Goal: Task Accomplishment & Management: Use online tool/utility

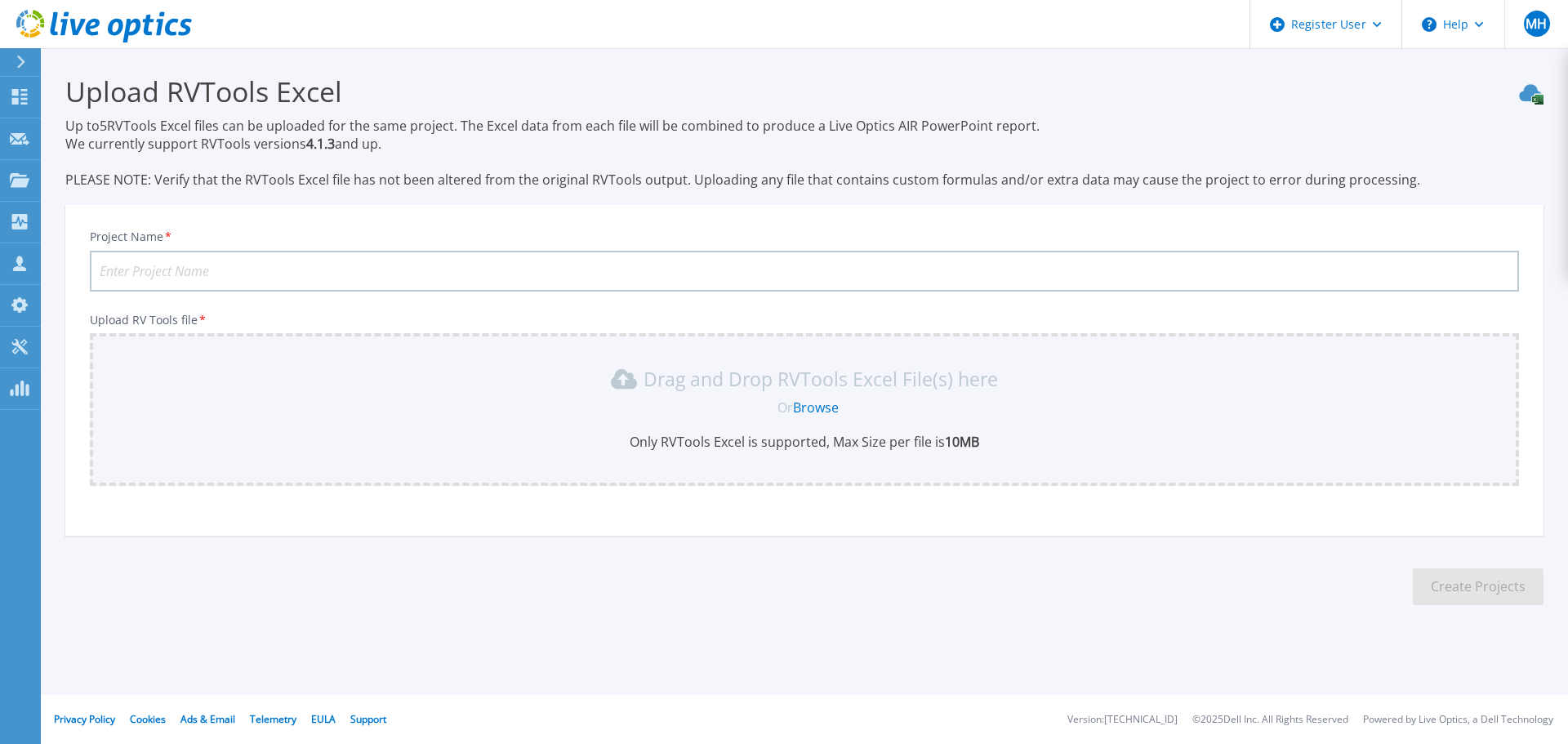
click at [17, 69] on div at bounding box center [27, 62] width 26 height 27
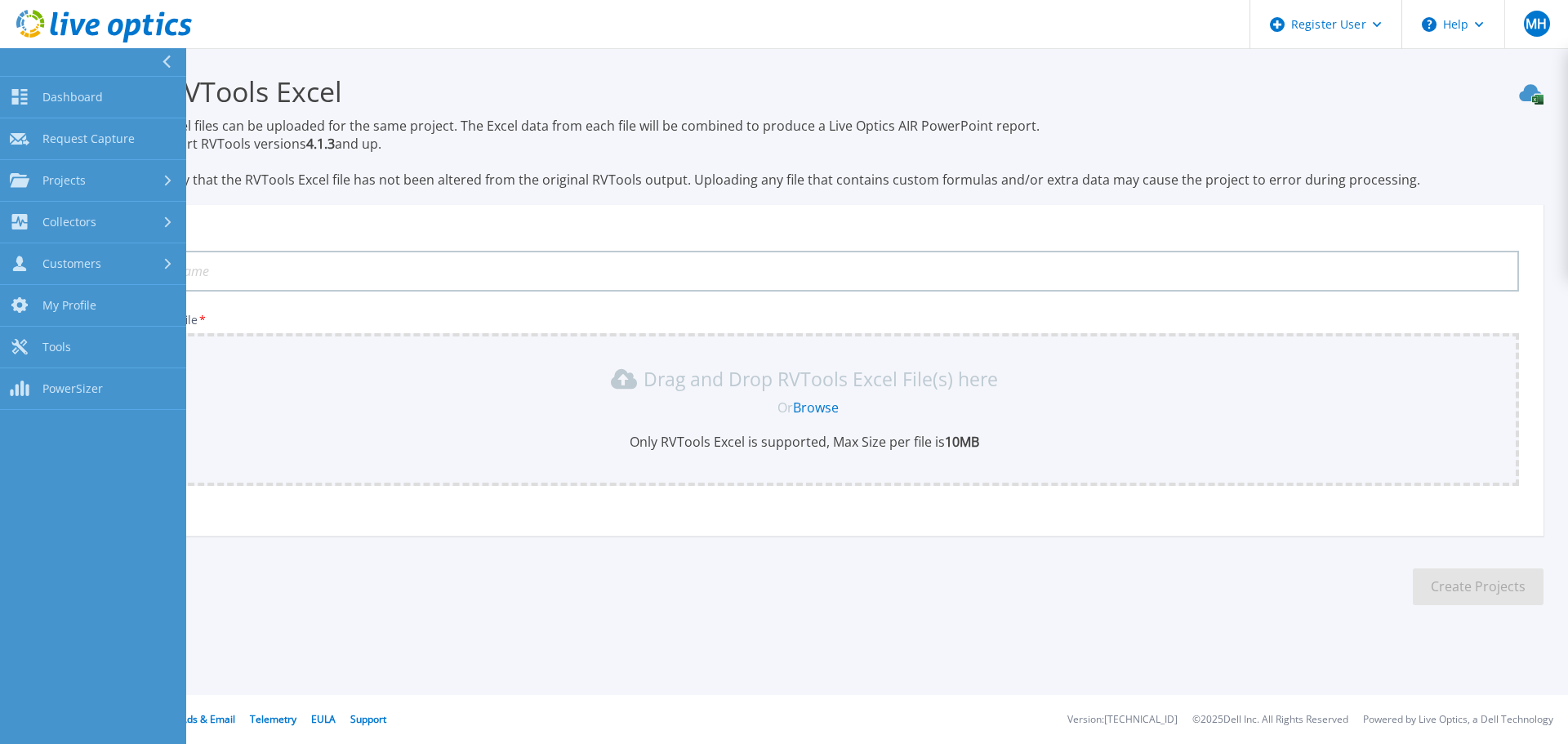
click at [44, 88] on link "Dashboard Dashboard" at bounding box center [93, 98] width 186 height 42
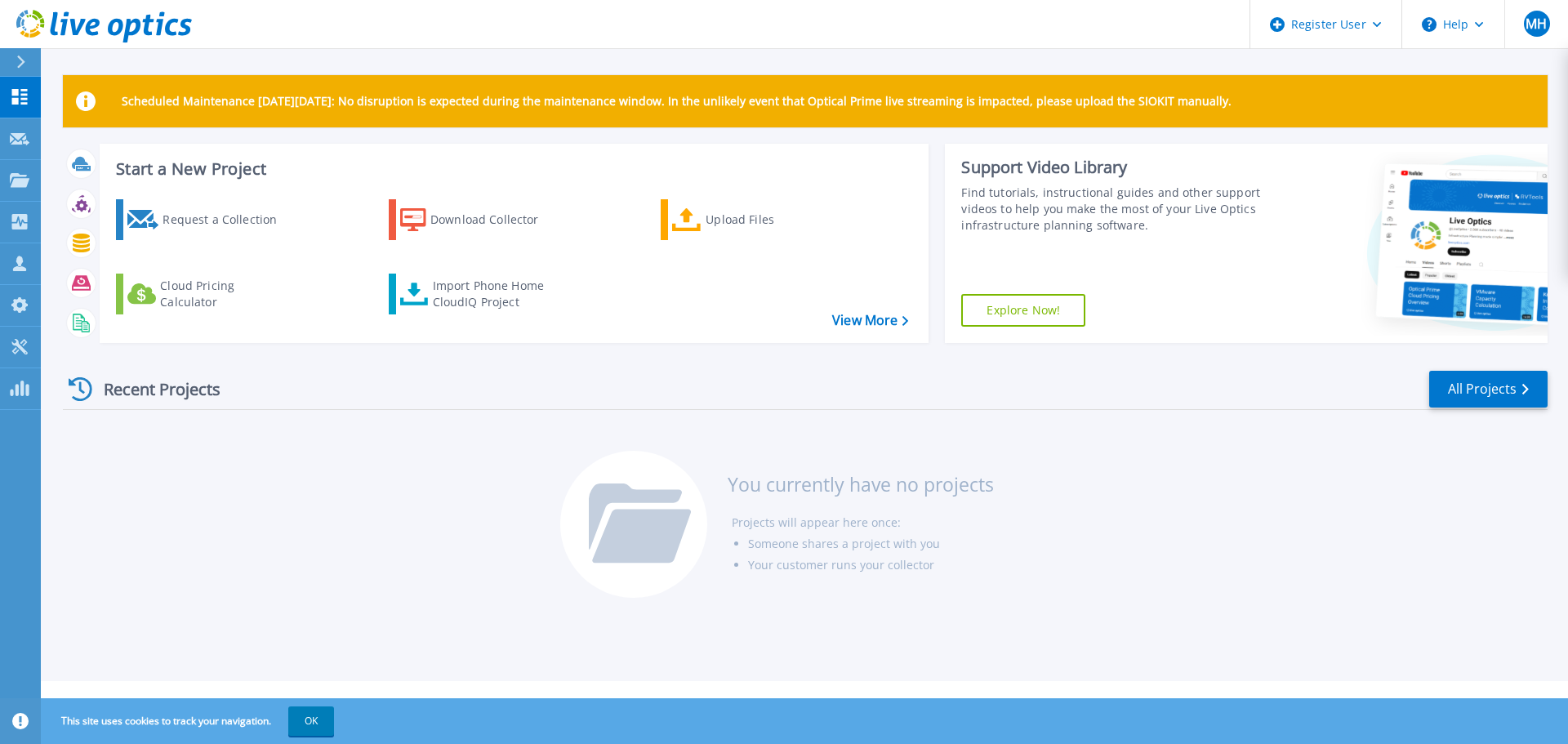
drag, startPoint x: 236, startPoint y: 189, endPoint x: 232, endPoint y: 199, distance: 10.8
click at [236, 189] on div "Request a Collection Download Collector Upload Files Cloud Pricing Calculator I…" at bounding box center [512, 260] width 818 height 148
click at [226, 211] on div "Request a Collection" at bounding box center [228, 219] width 130 height 33
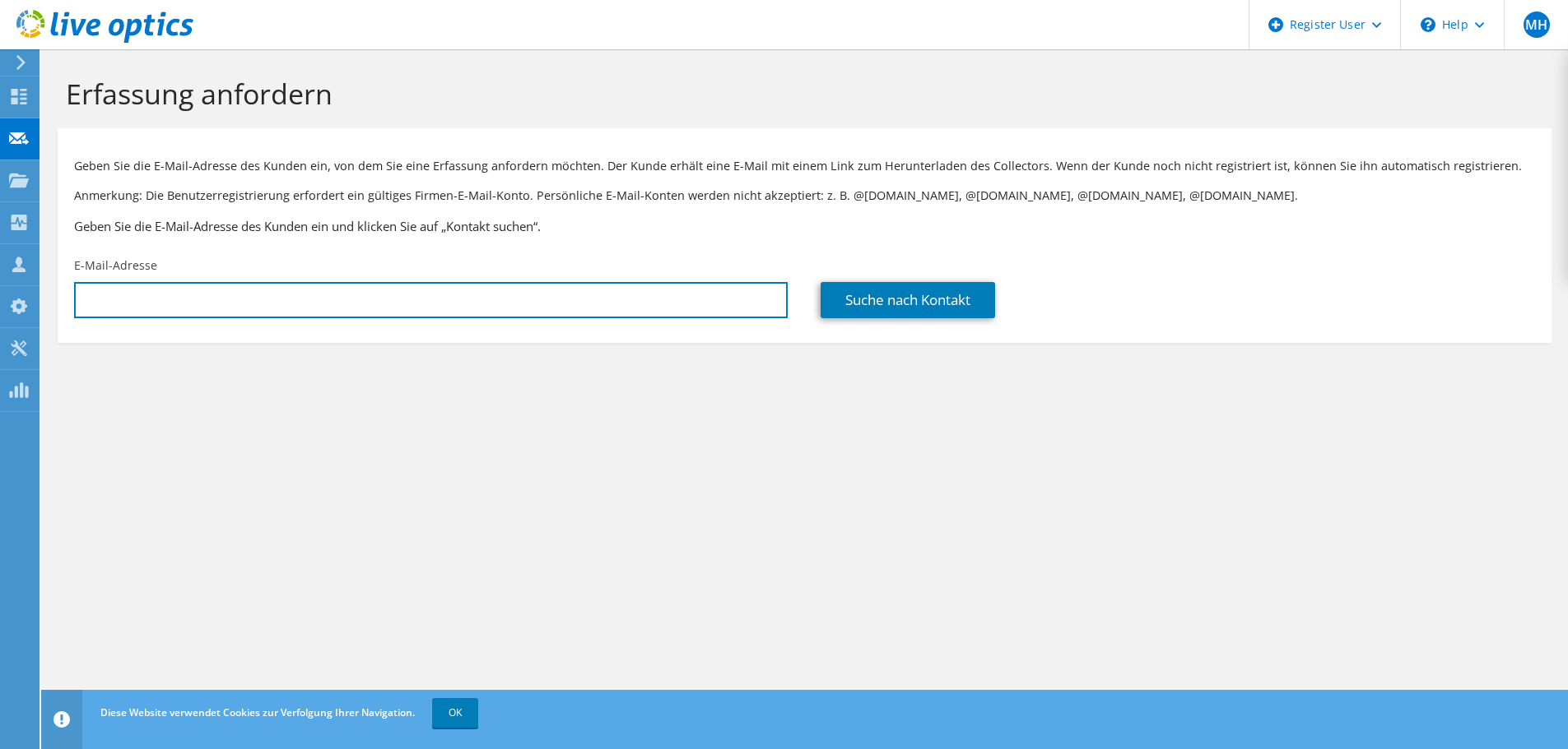
drag, startPoint x: 0, startPoint y: 0, endPoint x: 364, endPoint y: 302, distance: 473.0
click at [364, 302] on input "text" at bounding box center [431, 300] width 713 height 36
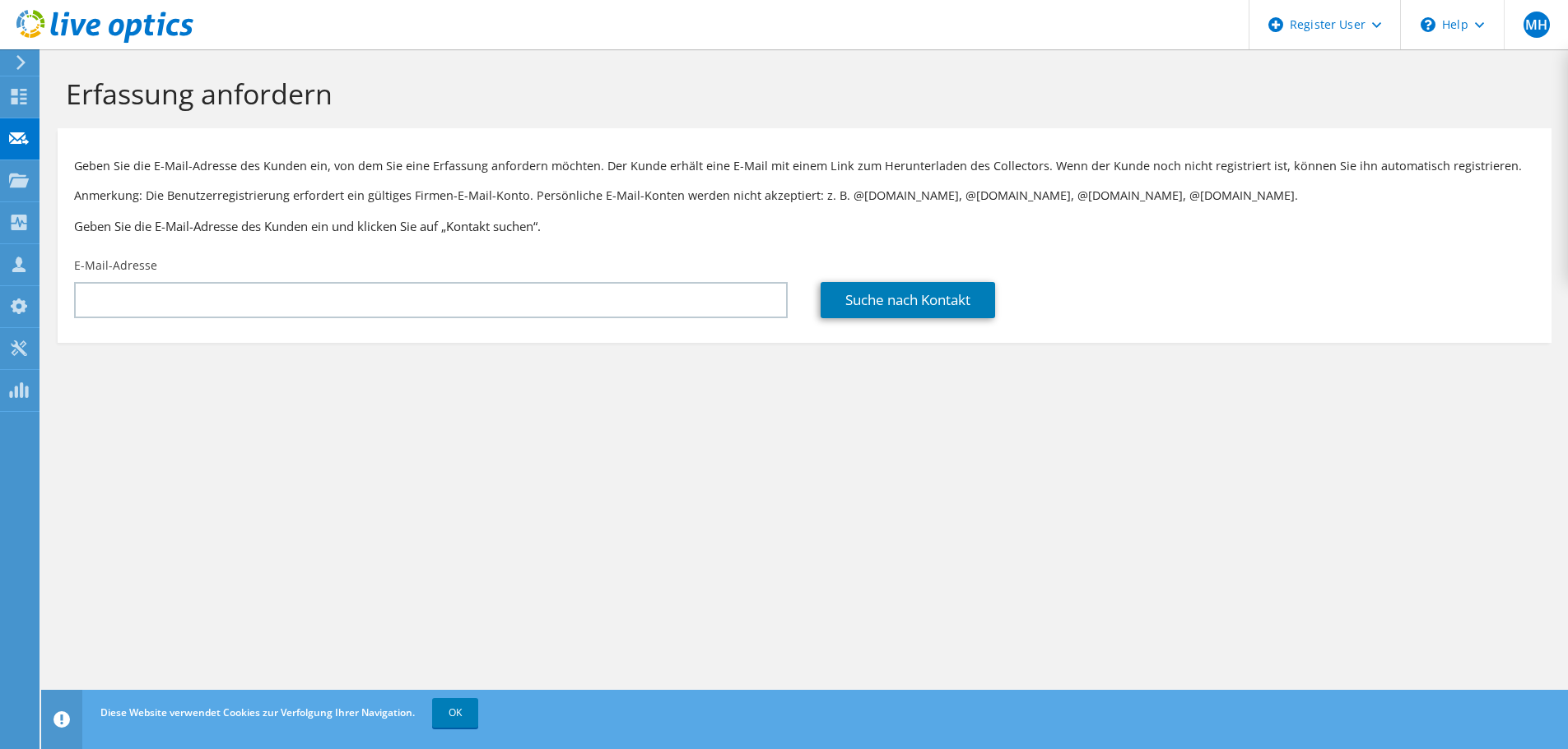
click at [16, 69] on icon at bounding box center [21, 62] width 12 height 15
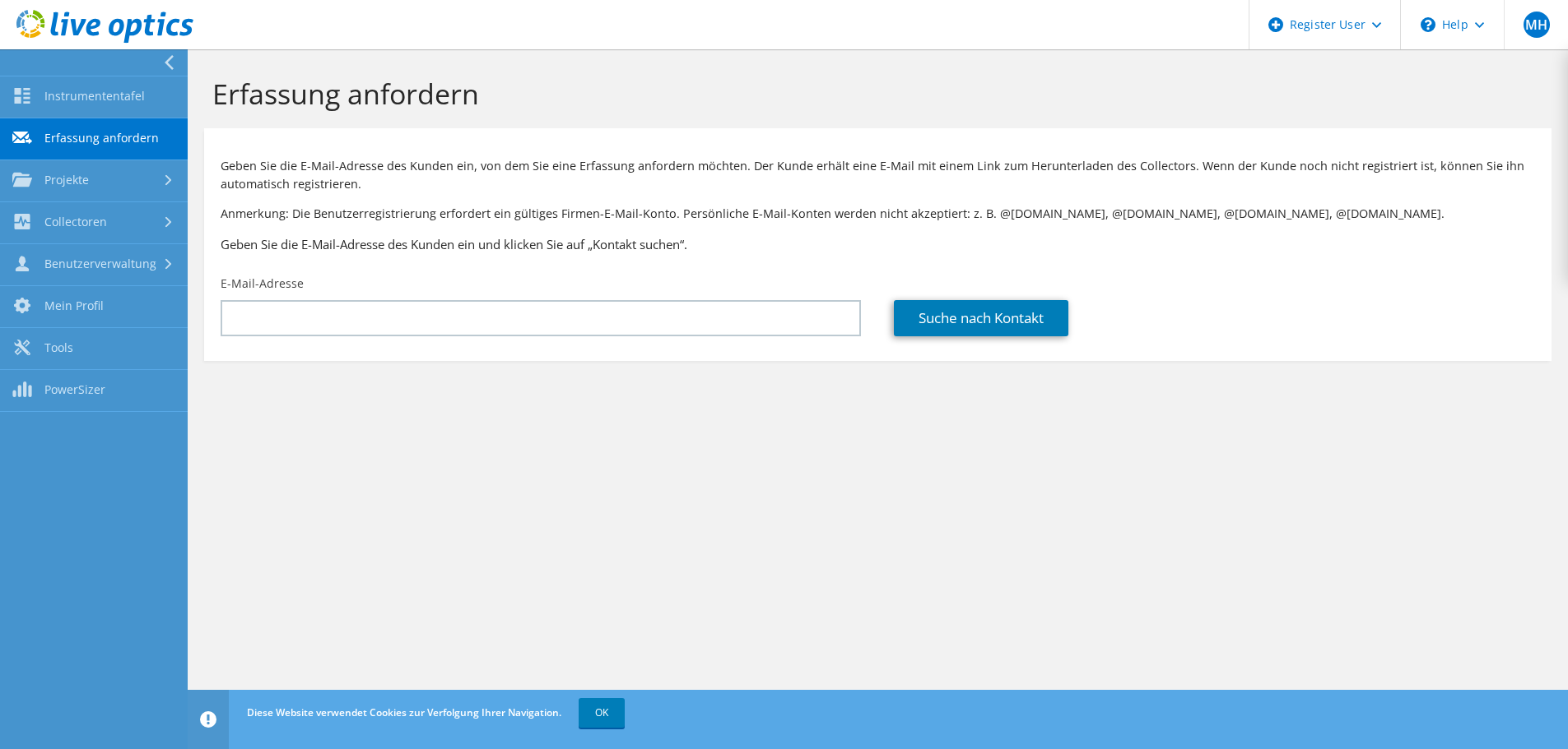
click at [38, 97] on link "Instrumententafel" at bounding box center [93, 98] width 187 height 42
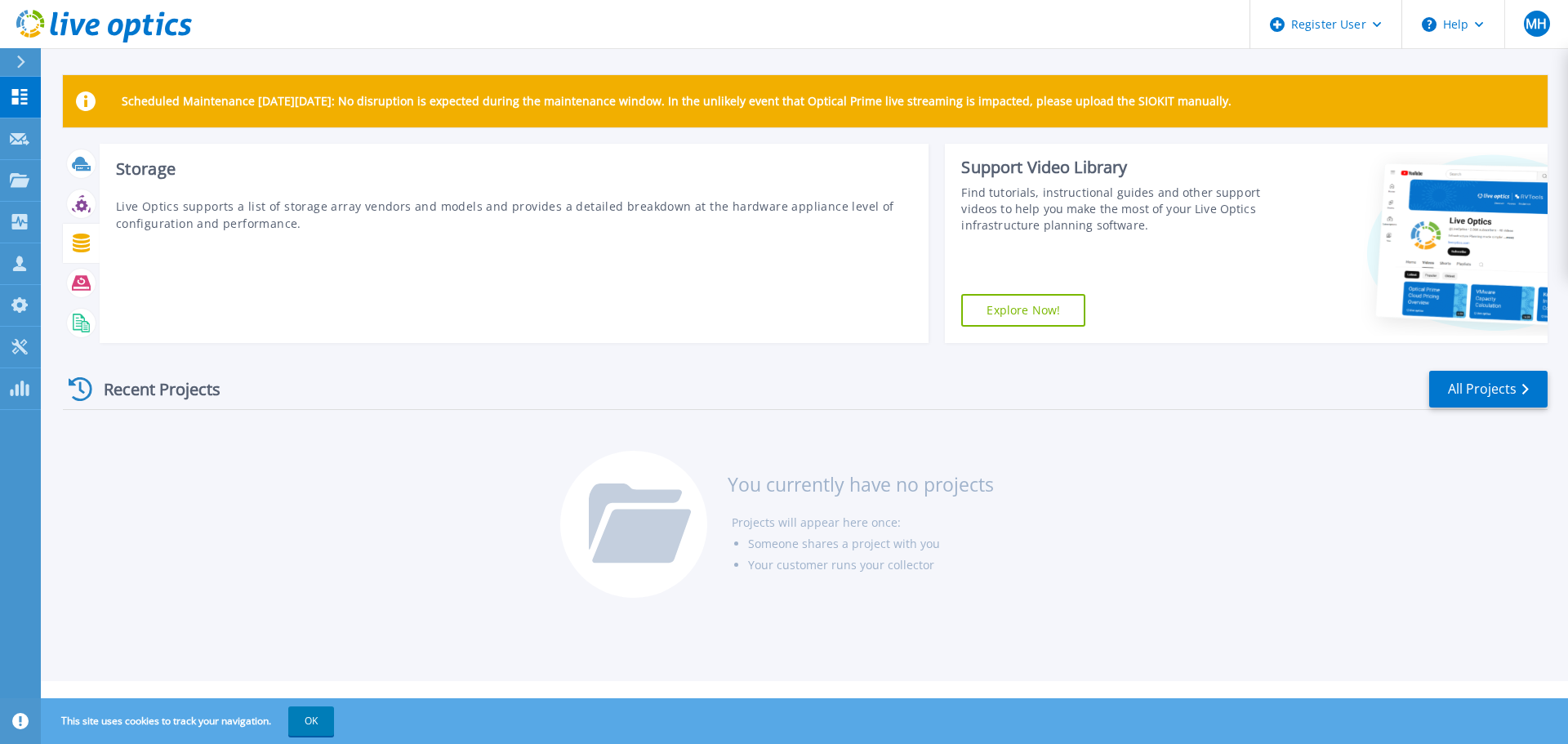
click at [80, 232] on div at bounding box center [81, 243] width 28 height 28
click at [77, 278] on icon at bounding box center [81, 283] width 19 height 15
click at [135, 219] on p "Live Optics supports a list of DPS applications and appliances to produce insig…" at bounding box center [514, 215] width 797 height 34
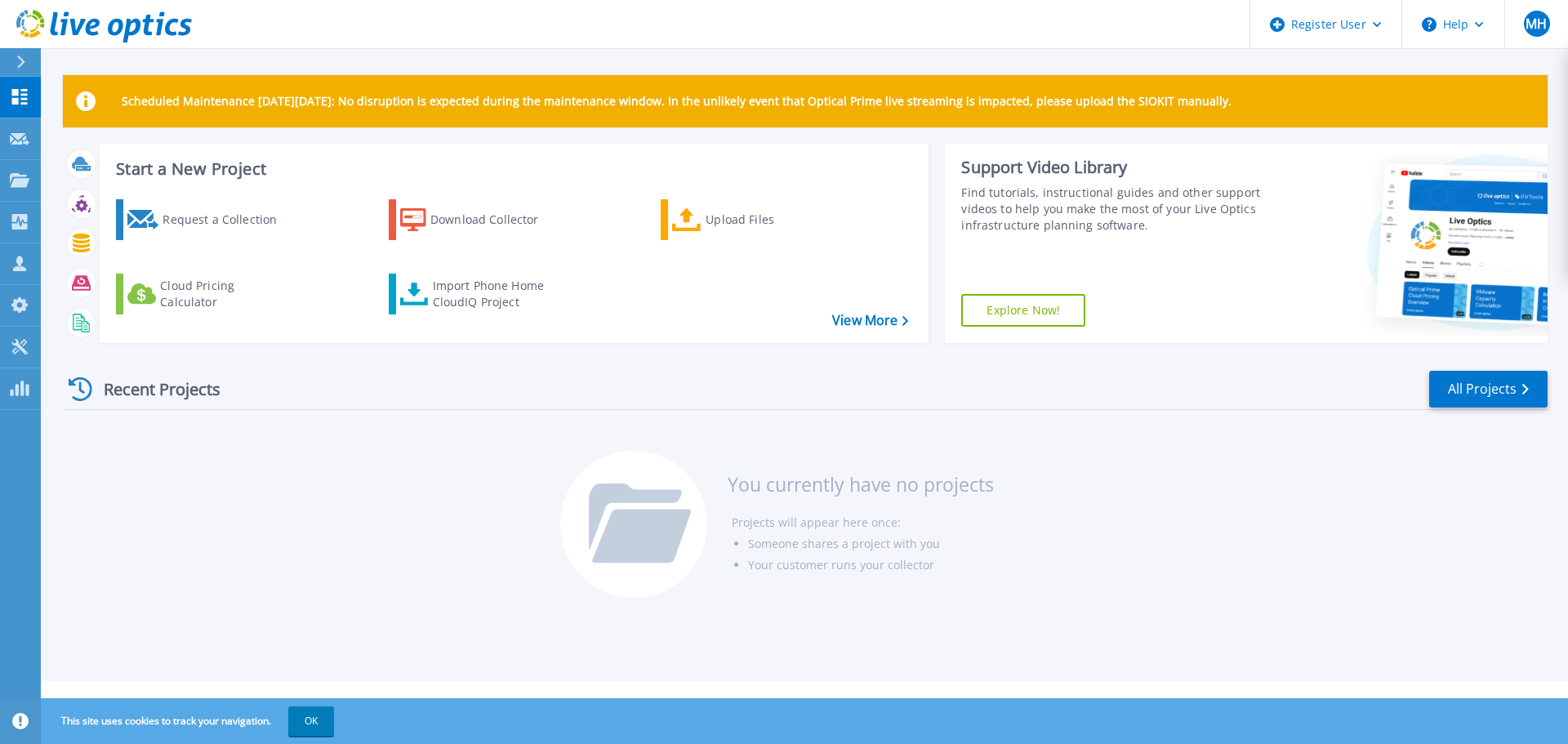
click at [47, 16] on icon at bounding box center [104, 26] width 176 height 33
click at [857, 316] on link "View More" at bounding box center [870, 321] width 76 height 15
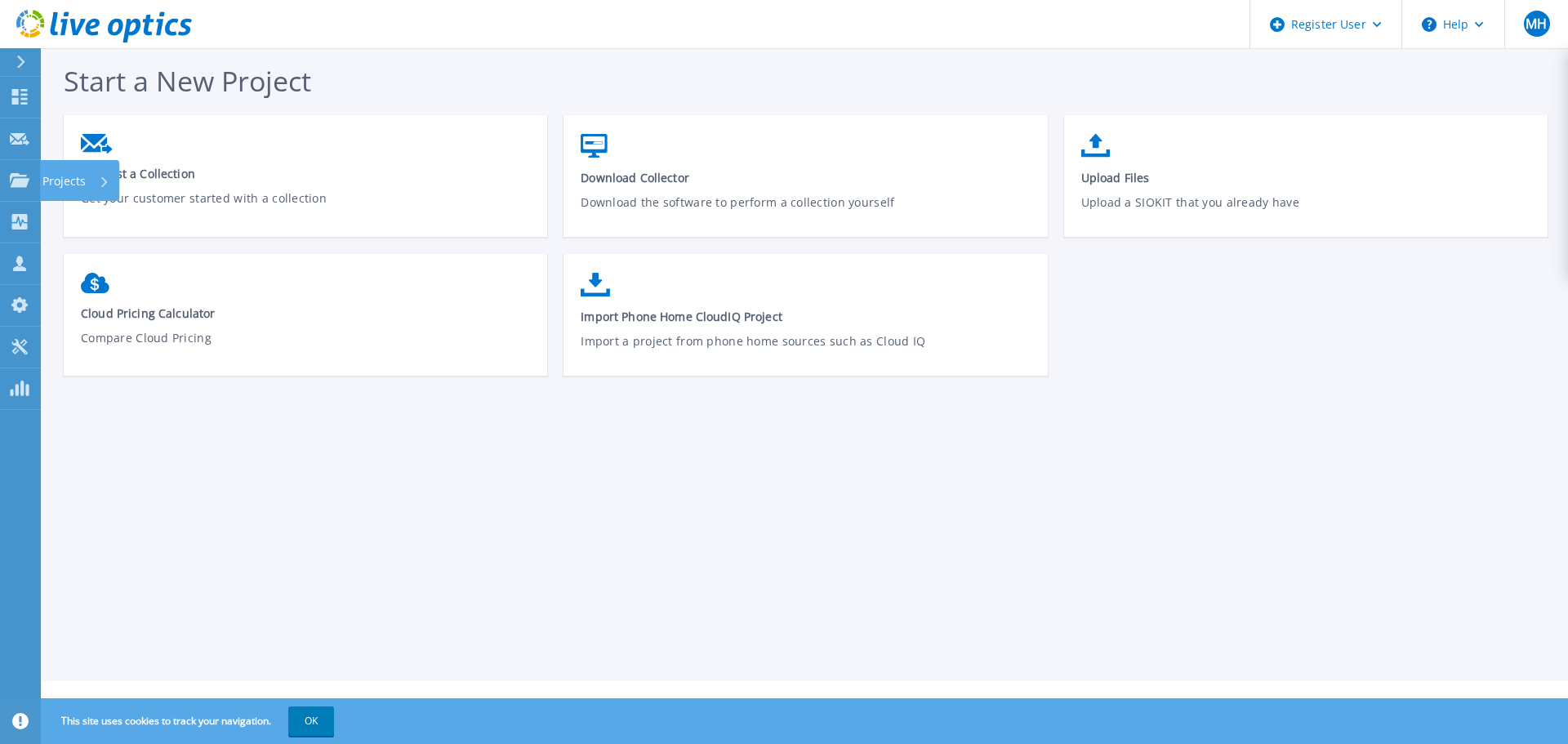
click at [22, 176] on icon at bounding box center [19, 180] width 20 height 14
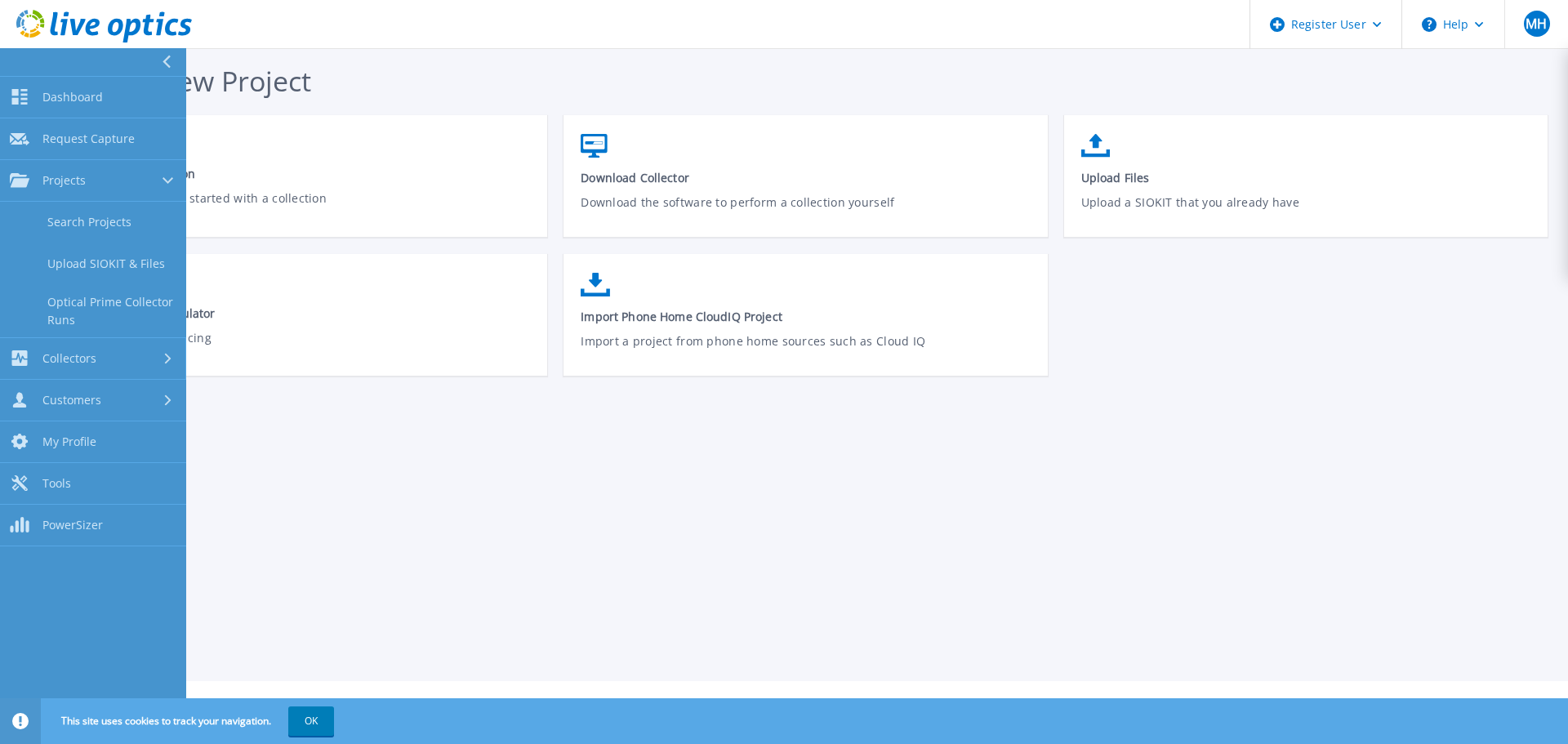
click at [39, 351] on div "Collectors" at bounding box center [52, 358] width 87 height 15
click at [131, 399] on div "Customers" at bounding box center [93, 399] width 166 height 15
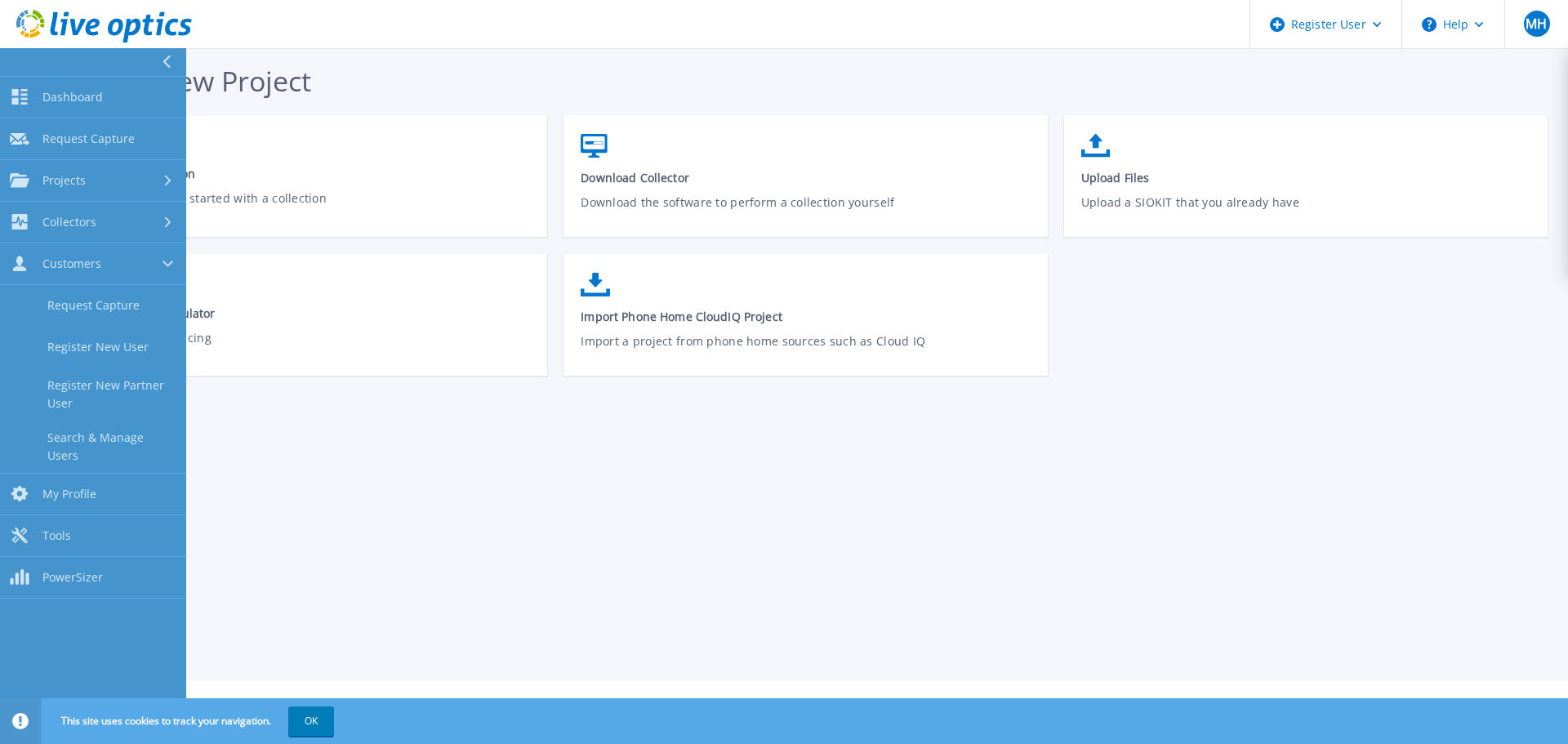
click at [99, 102] on span "Dashboard" at bounding box center [73, 97] width 61 height 15
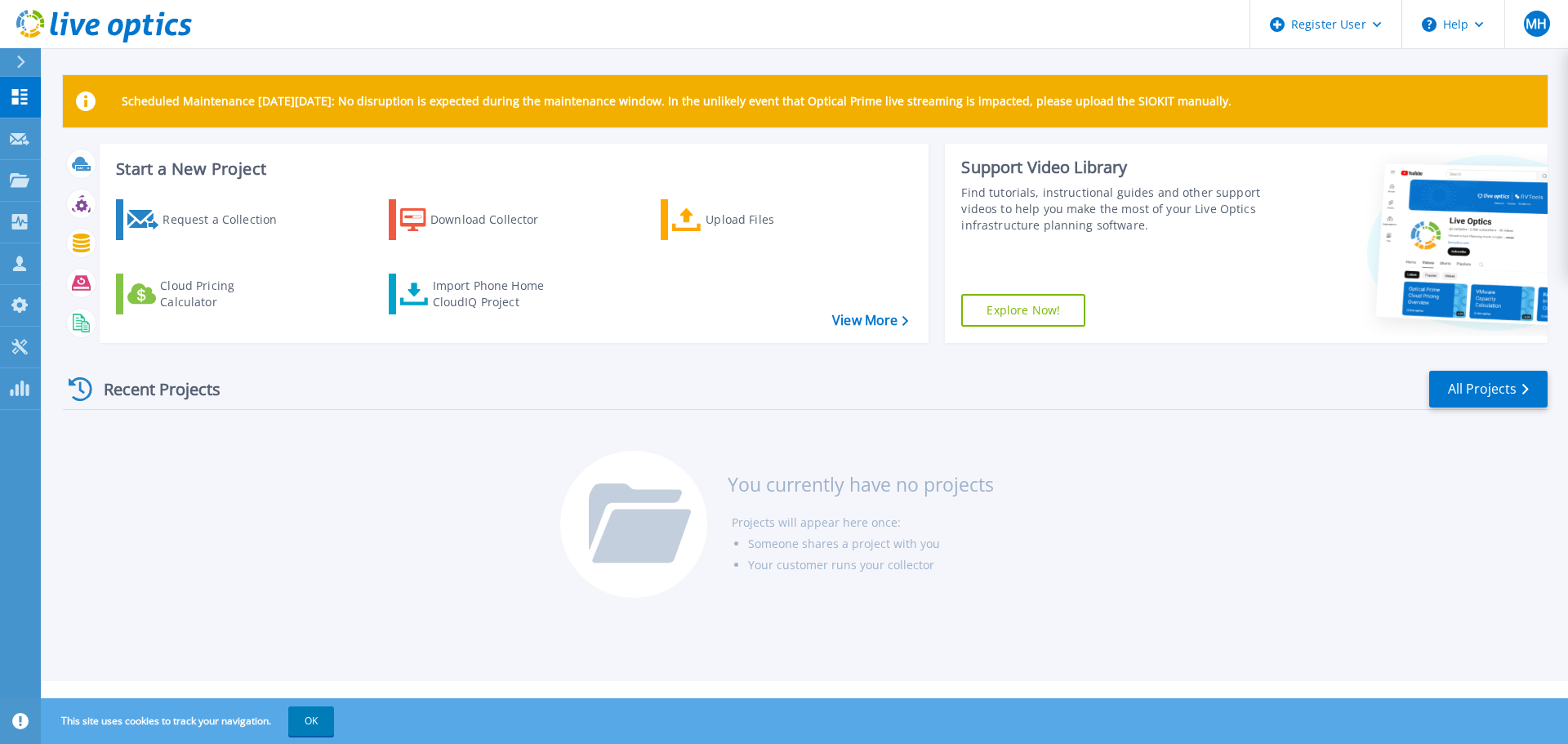
click at [1429, 19] on circle at bounding box center [1428, 24] width 15 height 15
click at [1372, 33] on div "Register User" at bounding box center [1326, 24] width 151 height 49
click at [1178, 63] on div "Scheduled Maintenance on Monday 22nd September: No disruption is expected durin…" at bounding box center [805, 340] width 1527 height 681
click at [117, 27] on icon at bounding box center [104, 26] width 176 height 33
click at [30, 61] on div at bounding box center [27, 62] width 26 height 27
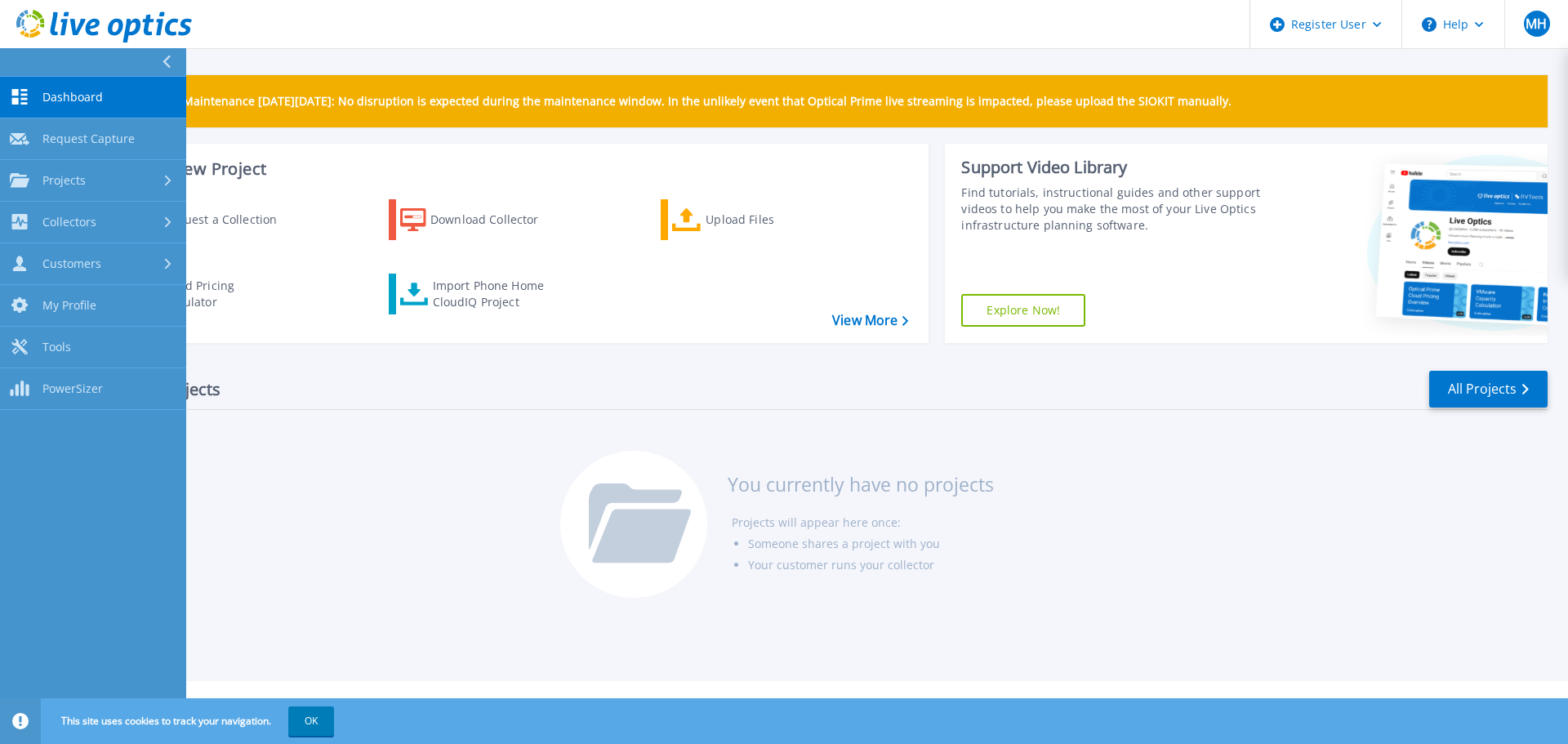
click at [41, 339] on link "Tools Tools" at bounding box center [93, 347] width 186 height 42
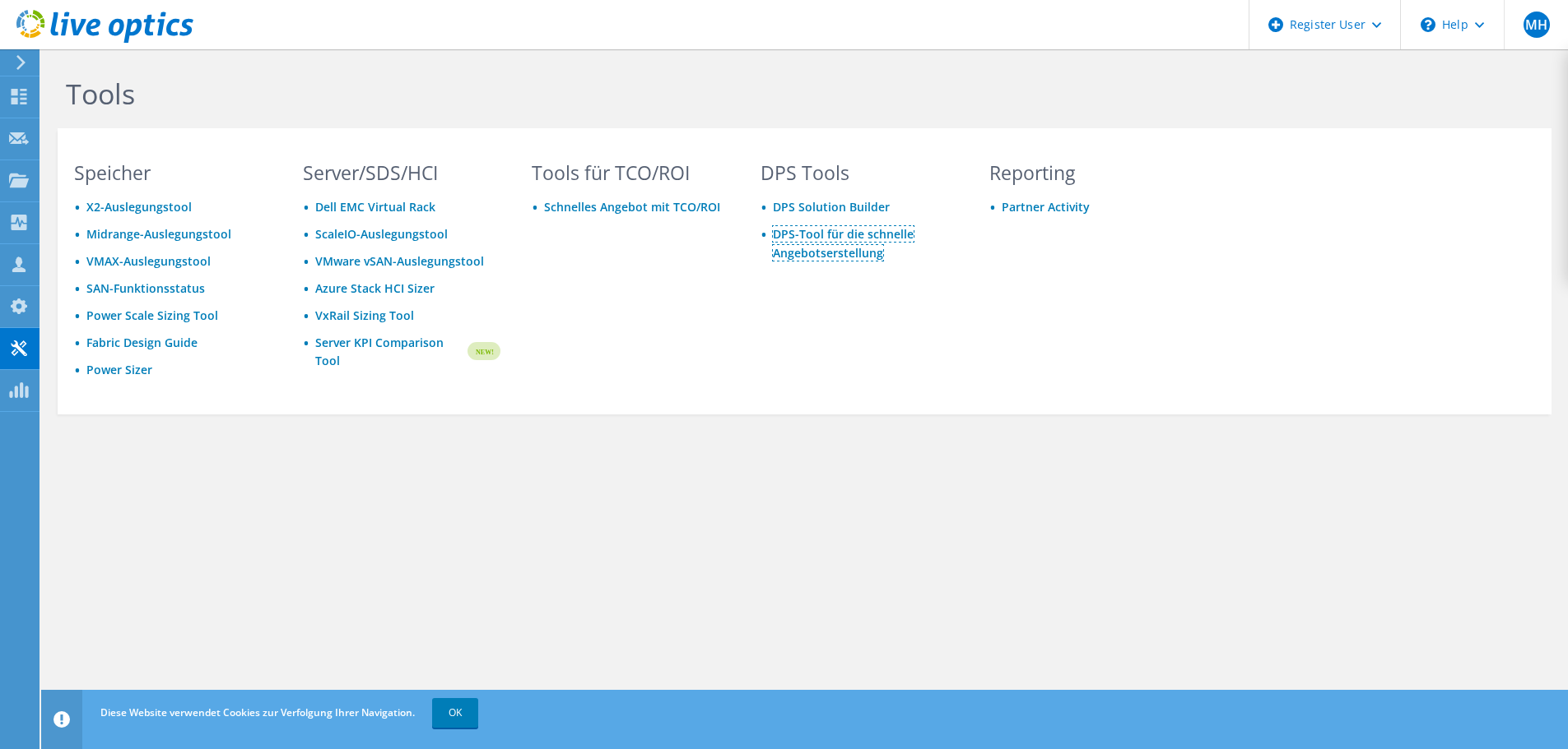
click at [825, 249] on link "DPS-Tool für die schnelle Angebotserstellung" at bounding box center [843, 243] width 141 height 35
click at [791, 206] on link "DPS Solution Builder" at bounding box center [831, 207] width 117 height 16
click at [26, 393] on use at bounding box center [18, 390] width 19 height 16
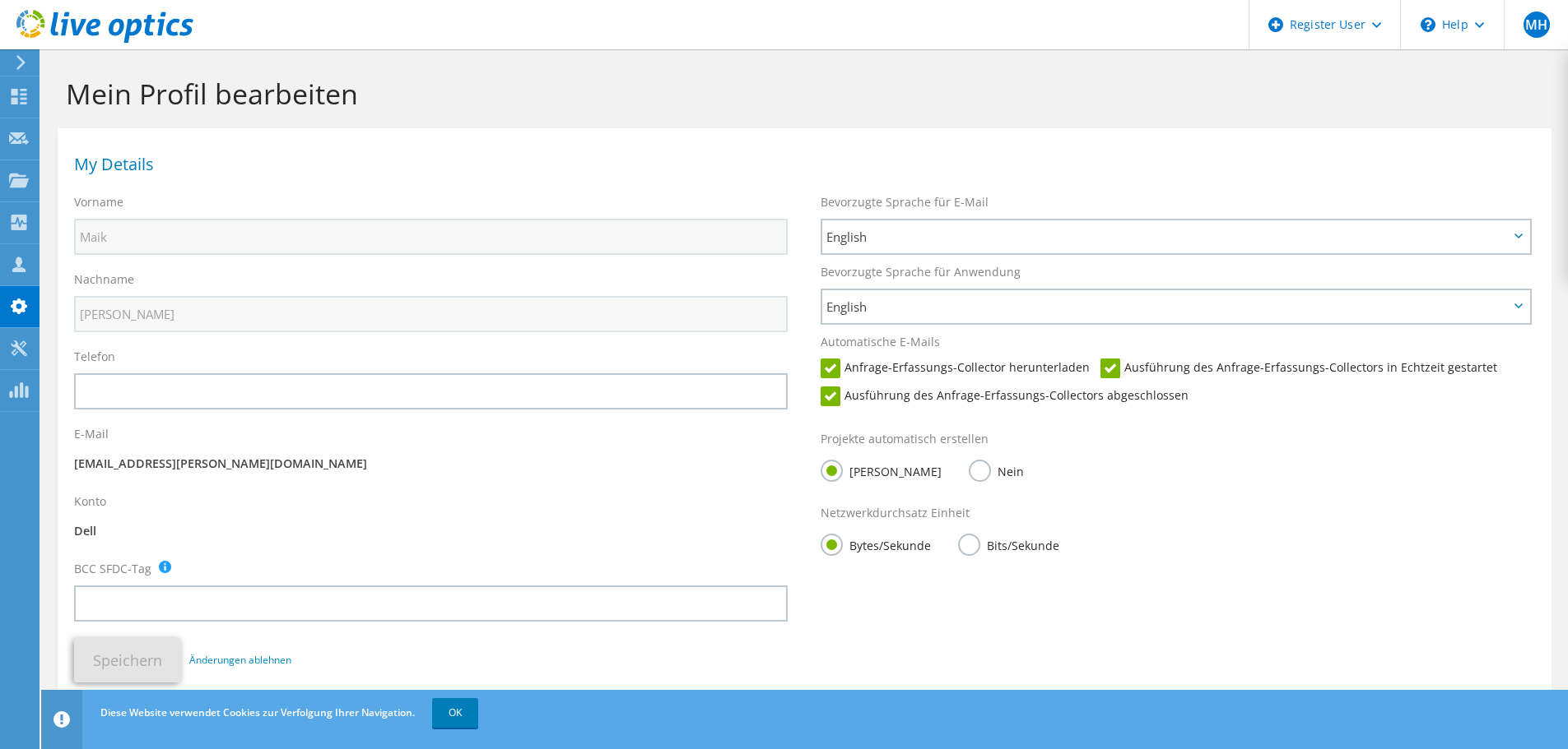
click at [20, 62] on icon at bounding box center [21, 62] width 12 height 15
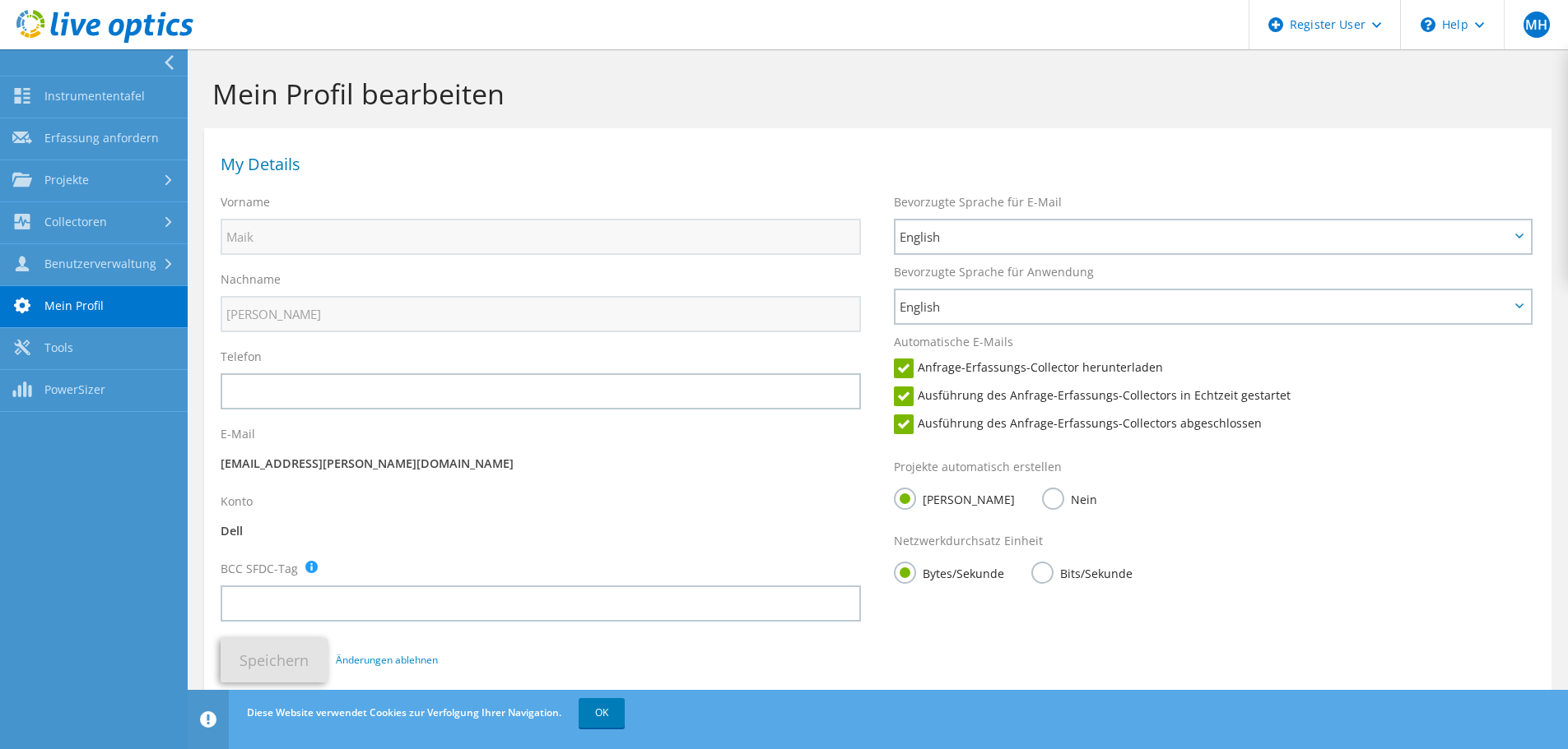
click at [28, 88] on use at bounding box center [22, 96] width 16 height 16
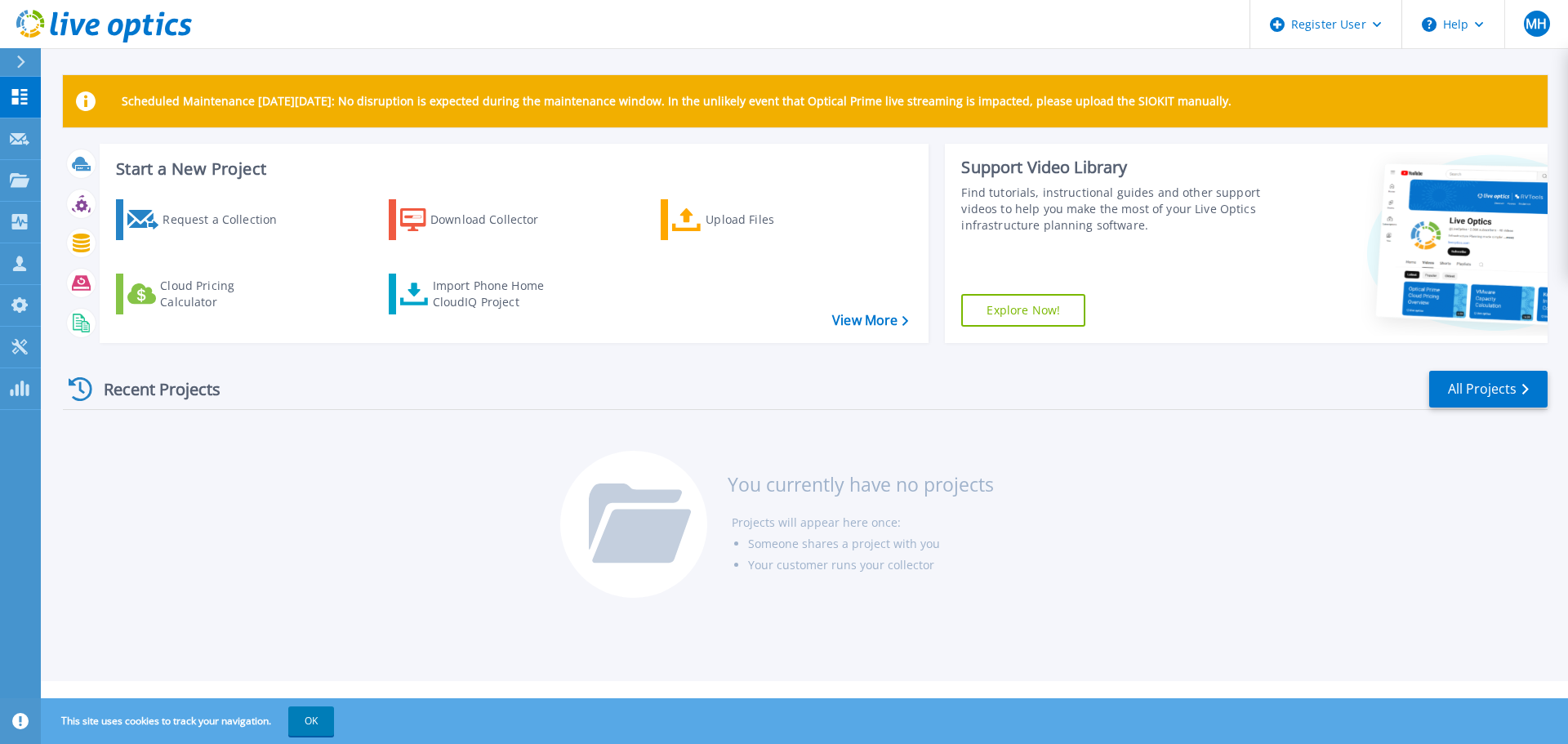
click at [1042, 307] on link "Explore Now!" at bounding box center [1023, 310] width 124 height 33
click at [258, 238] on link "Request a Collection" at bounding box center [206, 220] width 183 height 41
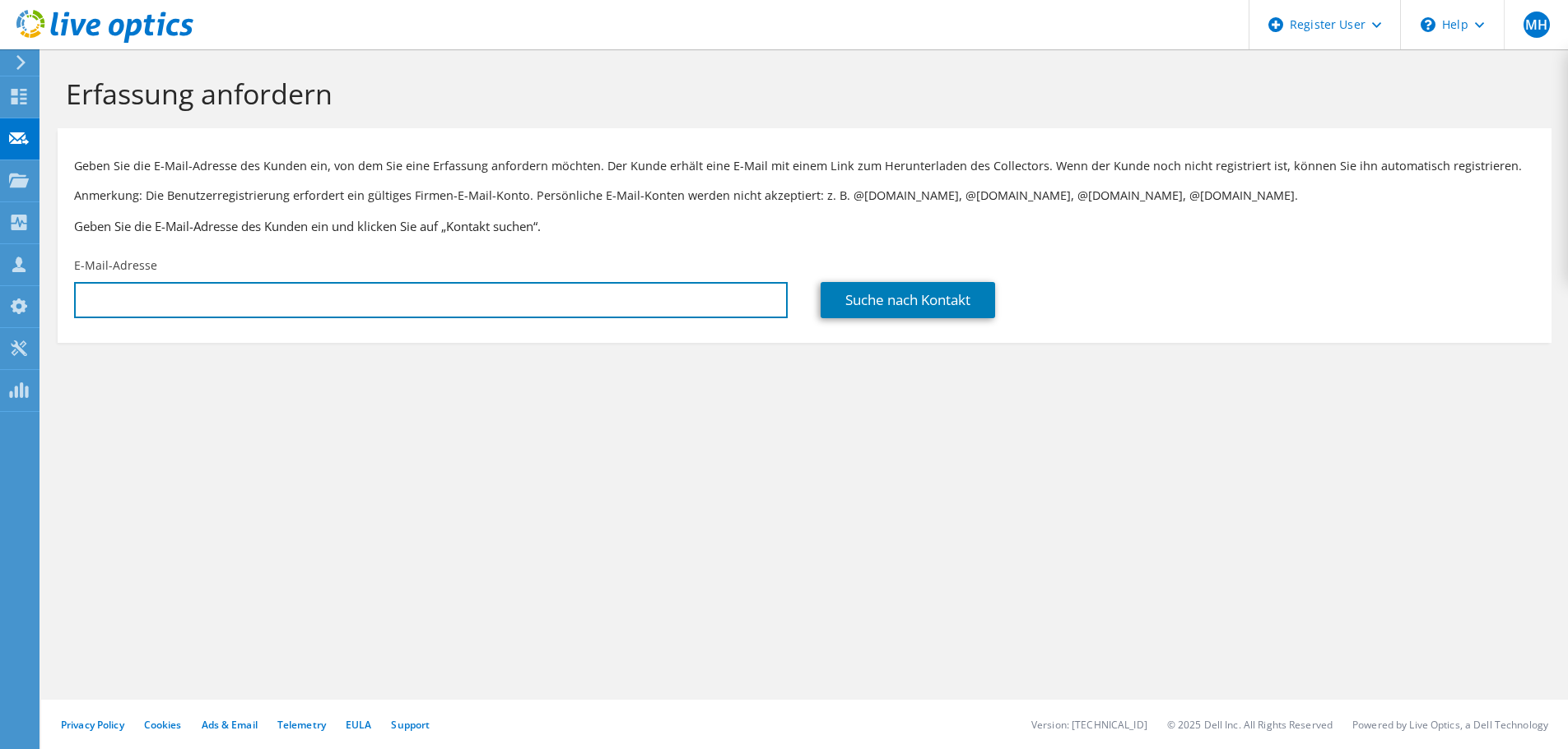
click at [258, 289] on input "text" at bounding box center [431, 300] width 713 height 36
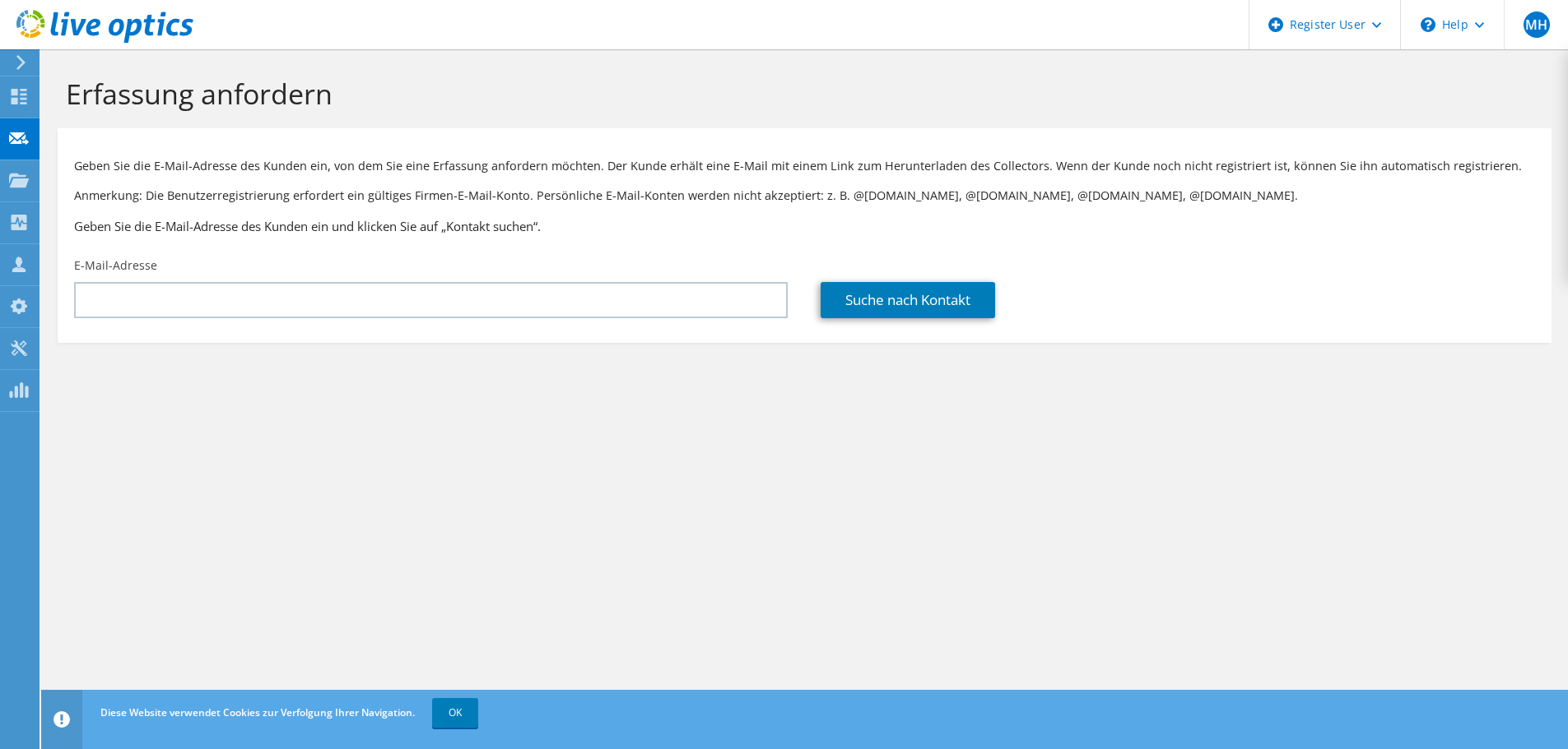
click at [408, 420] on section "Erfassung anfordern Geben Sie die E-Mail-Adresse des Kunden ein, von dem Sie ei…" at bounding box center [805, 237] width 1527 height 376
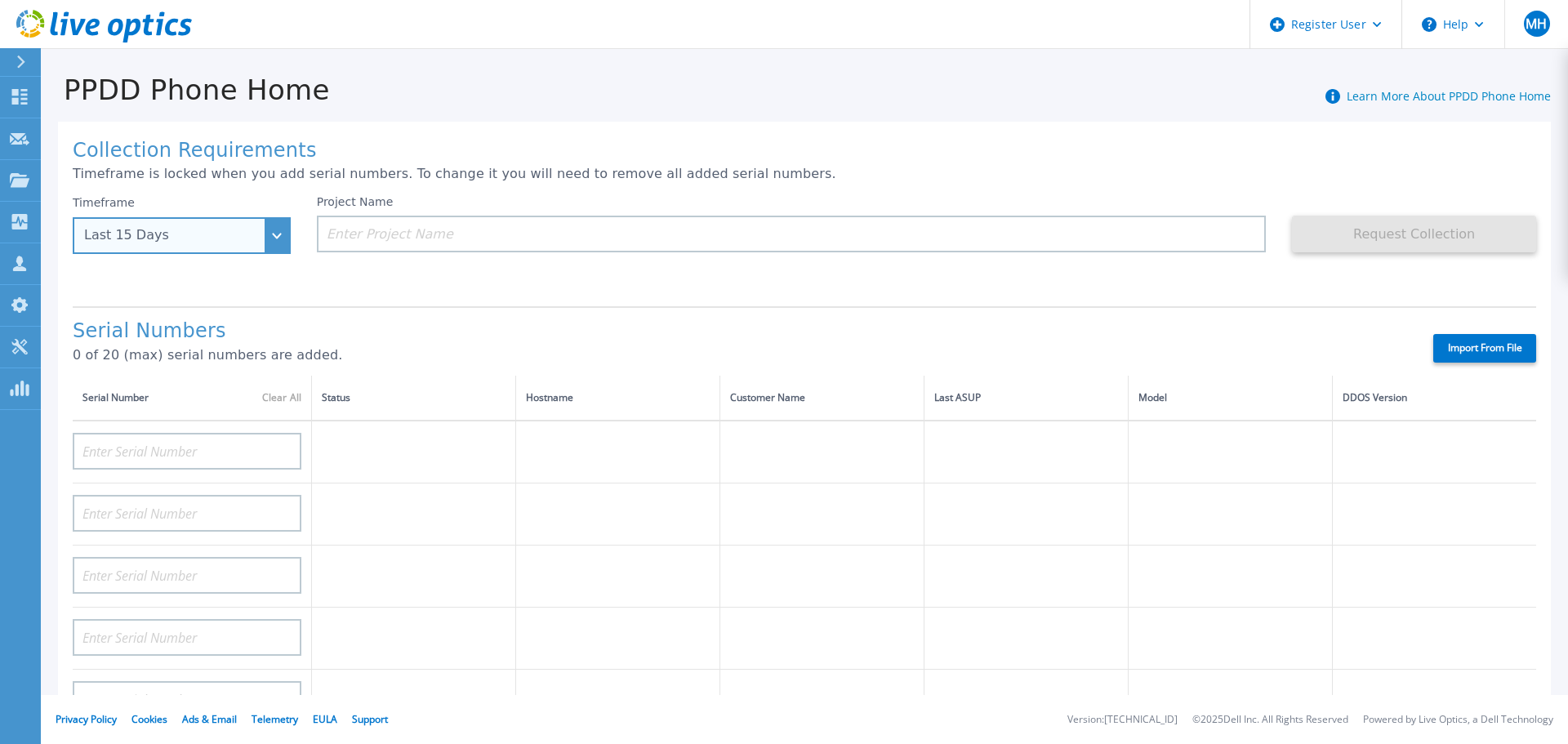
click at [262, 235] on div "Last 15 Days" at bounding box center [182, 236] width 218 height 37
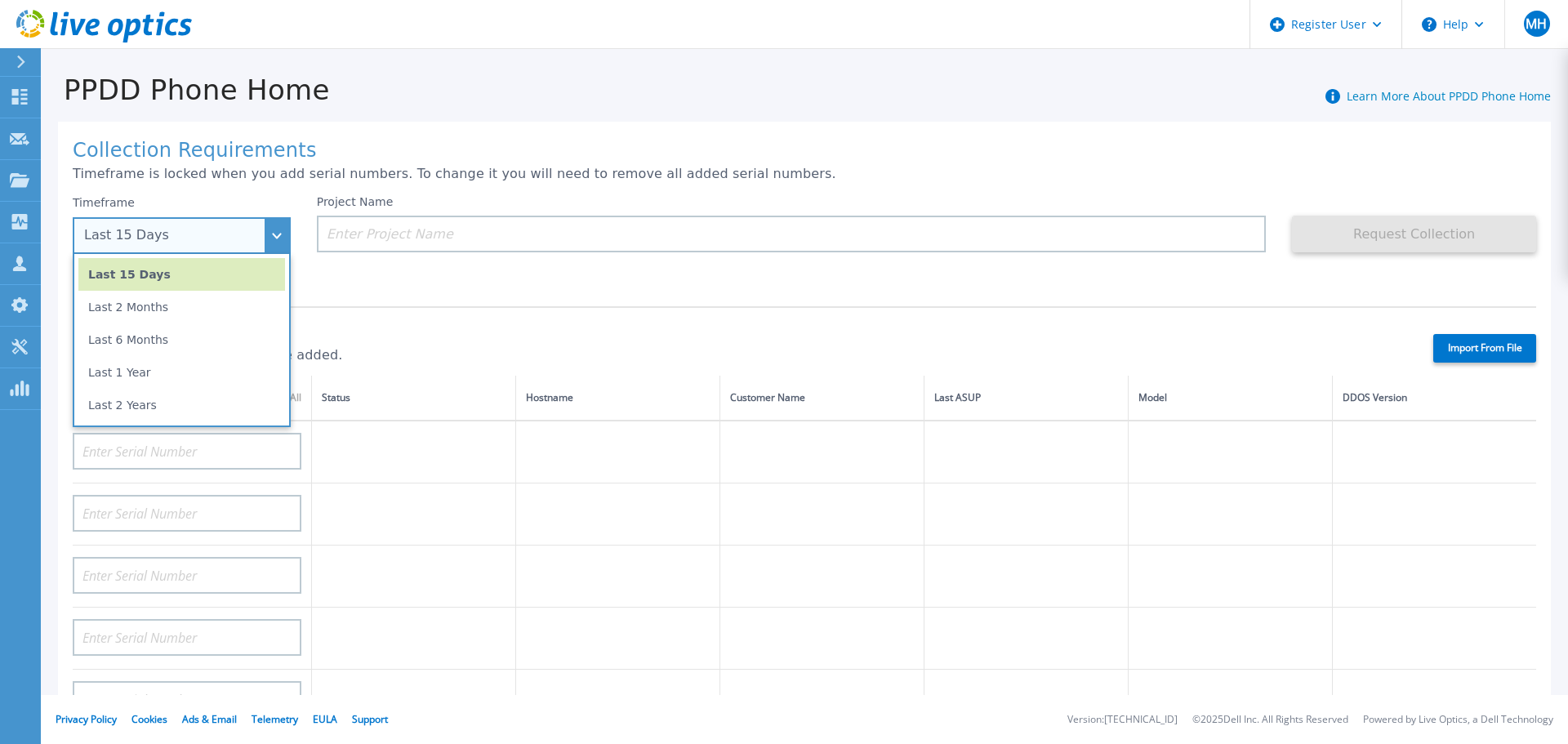
click at [262, 235] on div "Last 15 Days" at bounding box center [182, 236] width 218 height 37
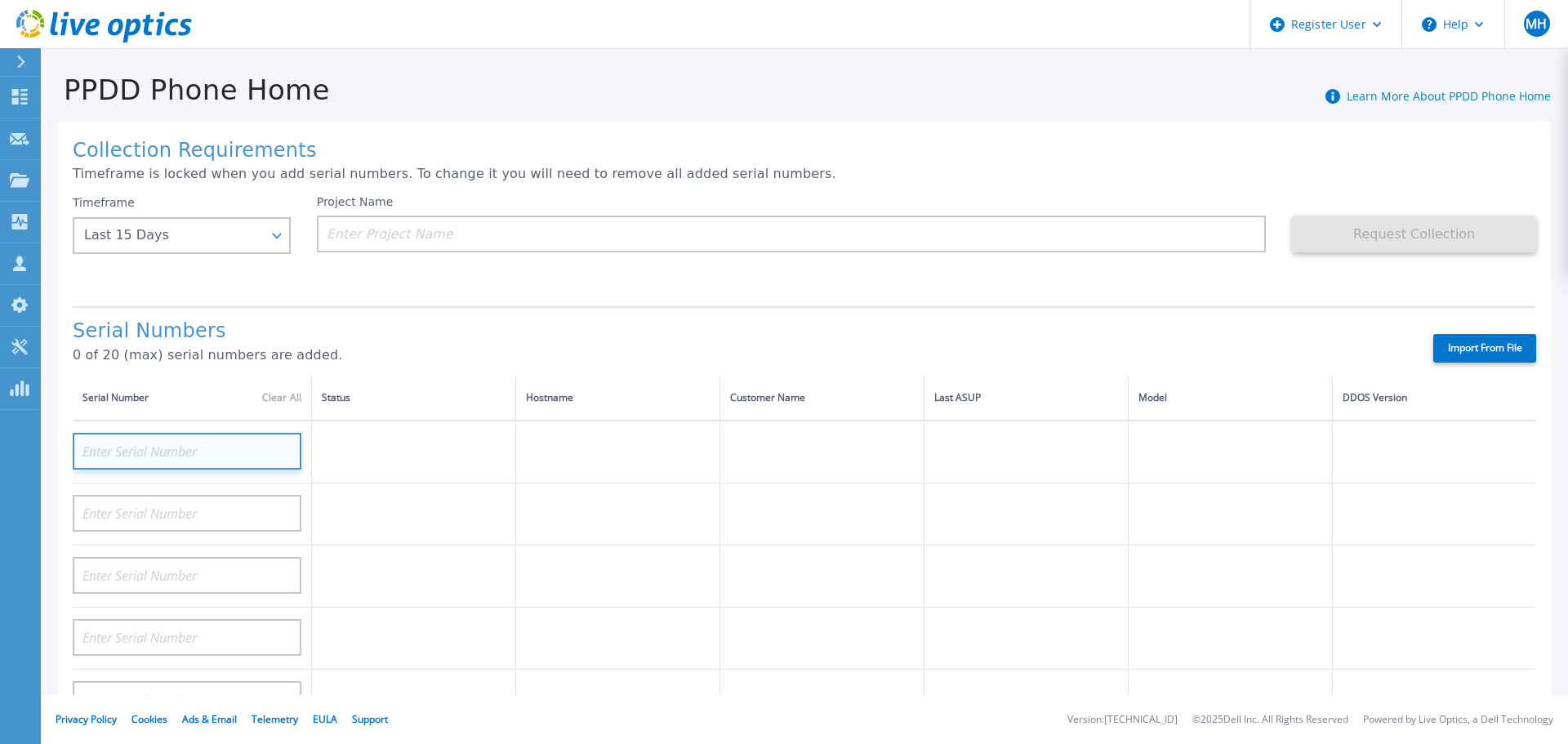
click at [226, 467] on input at bounding box center [187, 451] width 229 height 37
click at [233, 453] on input at bounding box center [187, 451] width 229 height 37
paste input "CRK00241616853"
type input "CRK00241616853"
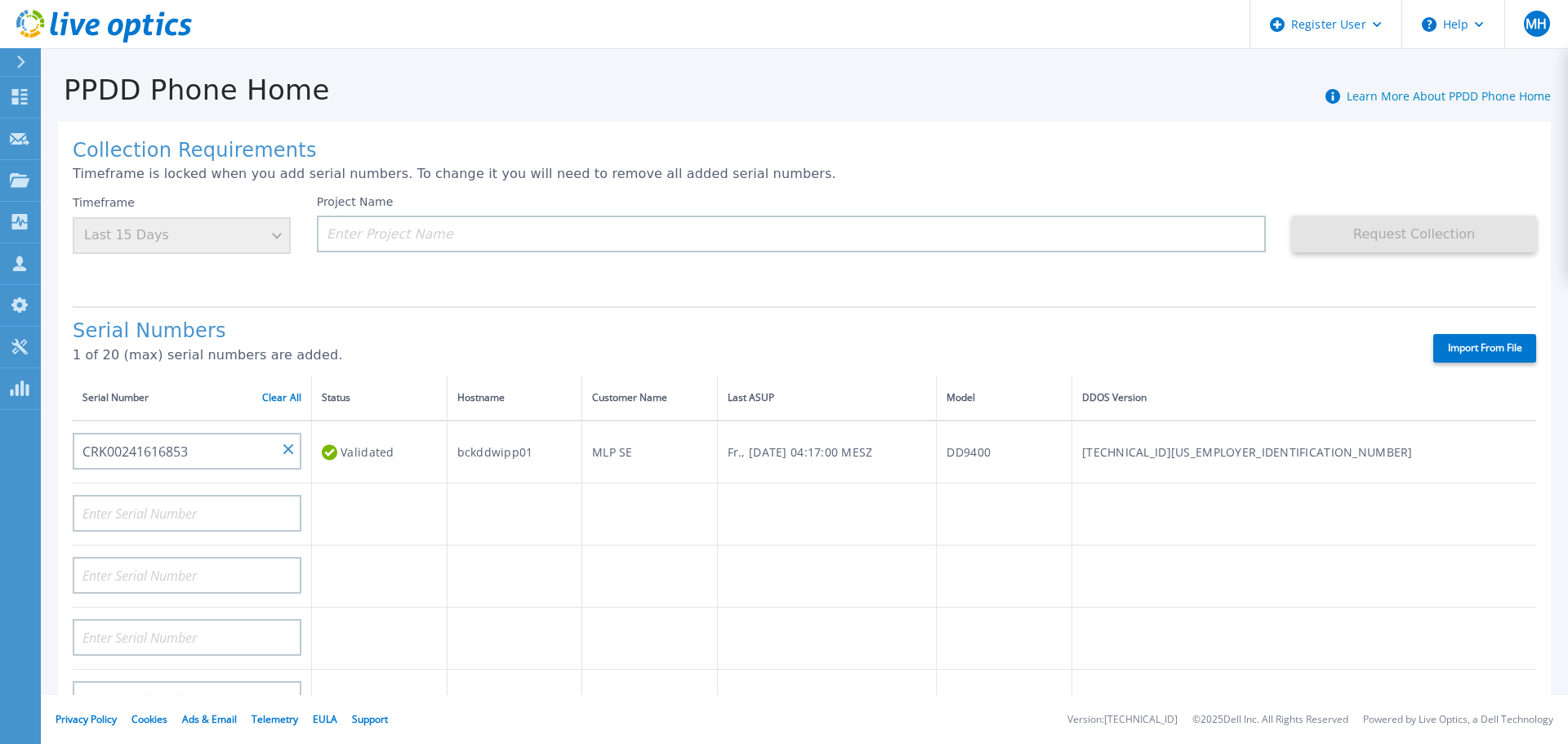
click at [278, 252] on div "Timeframe Last 15 Days" at bounding box center [182, 225] width 218 height 59
drag, startPoint x: 295, startPoint y: 292, endPoint x: 302, endPoint y: 309, distance: 18.4
click at [296, 294] on div "Collection Requirements Timeframe is locked when you add serial numbers. To cha…" at bounding box center [805, 584] width 1493 height 924
click at [339, 449] on div "Validated" at bounding box center [379, 452] width 115 height 30
click at [222, 456] on input "CRK00241616853" at bounding box center [187, 451] width 229 height 37
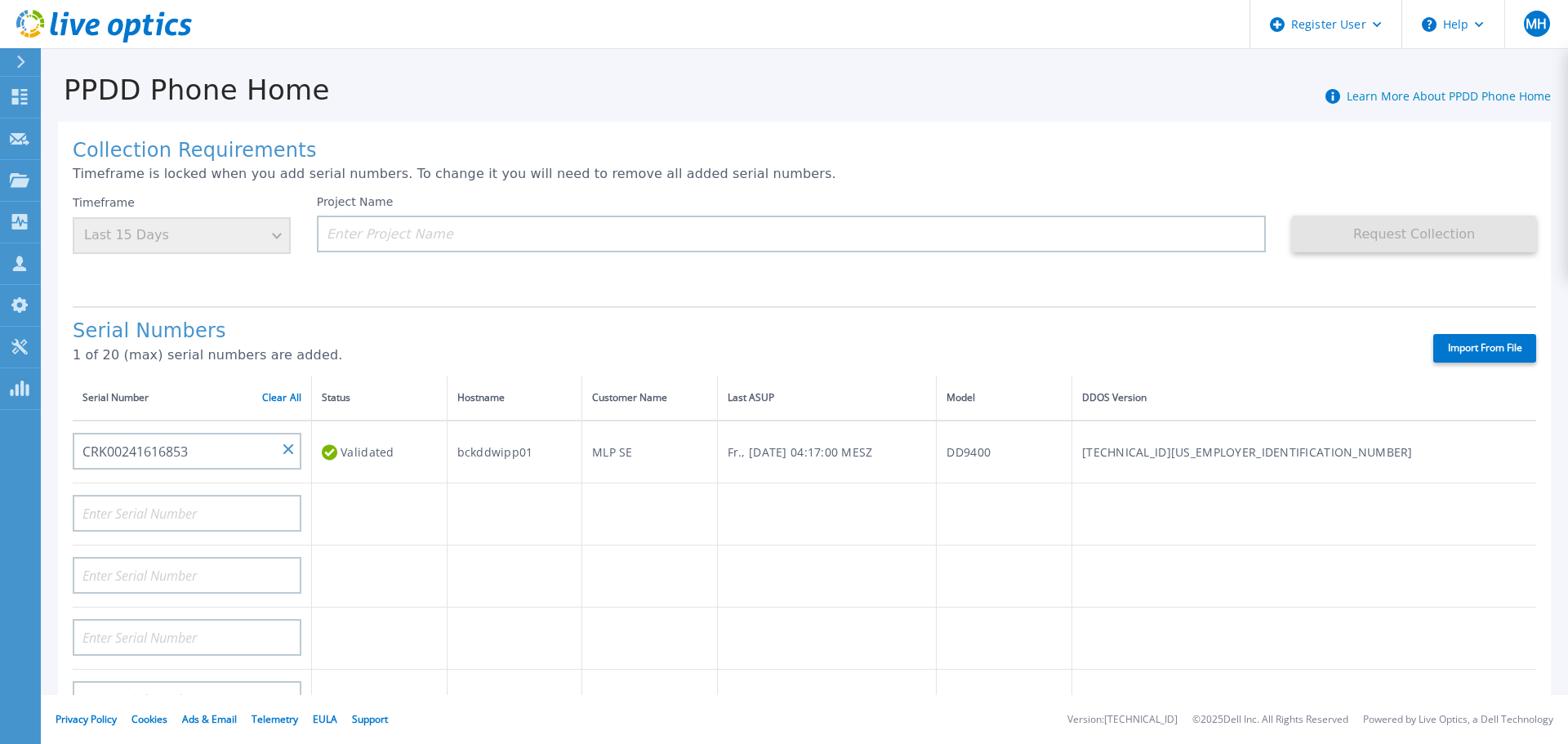
click at [239, 244] on div "Timeframe Last 15 Days" at bounding box center [182, 225] width 218 height 59
click at [1483, 339] on label "Import From File" at bounding box center [1485, 348] width 103 height 28
click at [0, 0] on input "Import From File" at bounding box center [0, 0] width 0 height 0
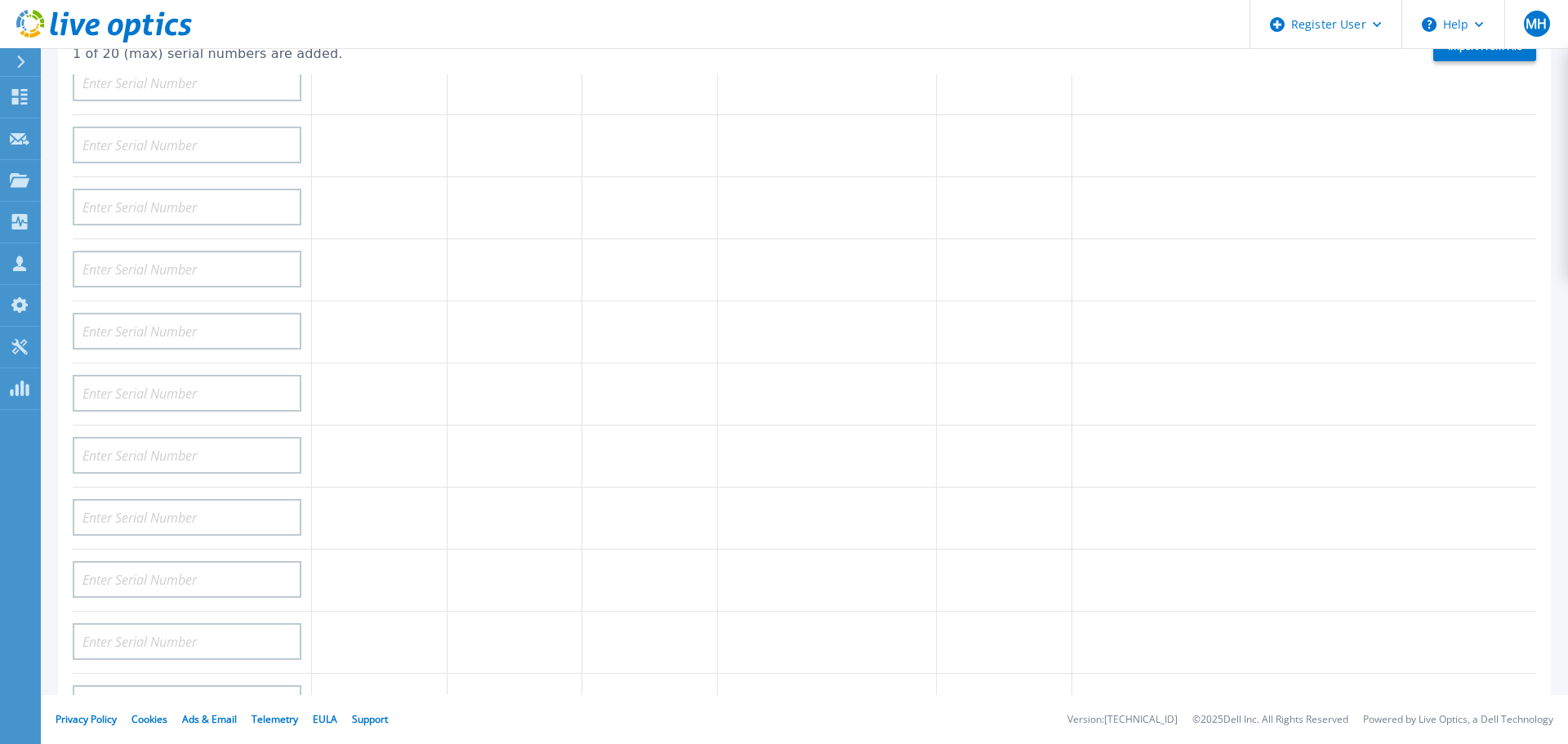
scroll to position [654, 0]
click at [151, 723] on link "Cookies" at bounding box center [149, 719] width 36 height 14
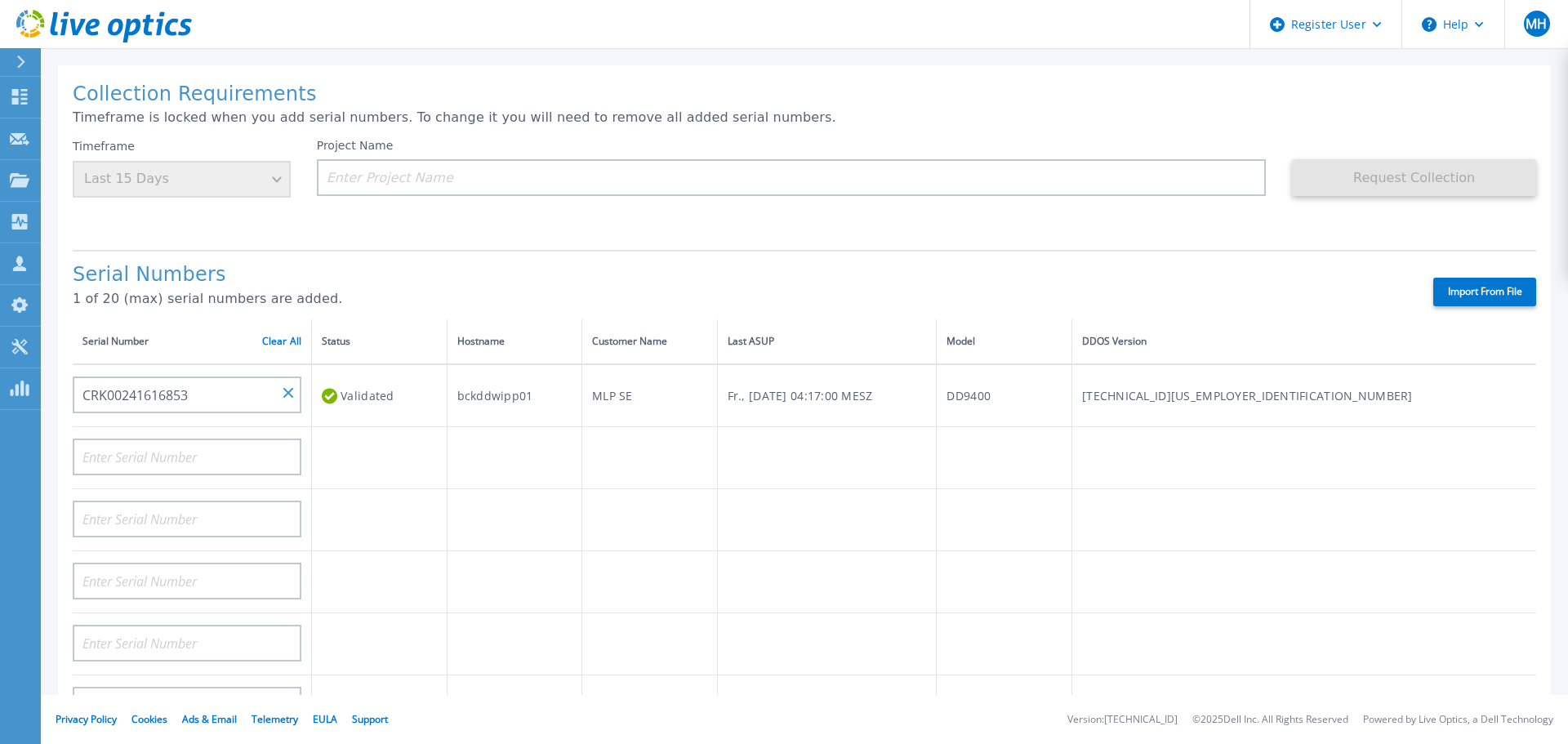
scroll to position [0, 0]
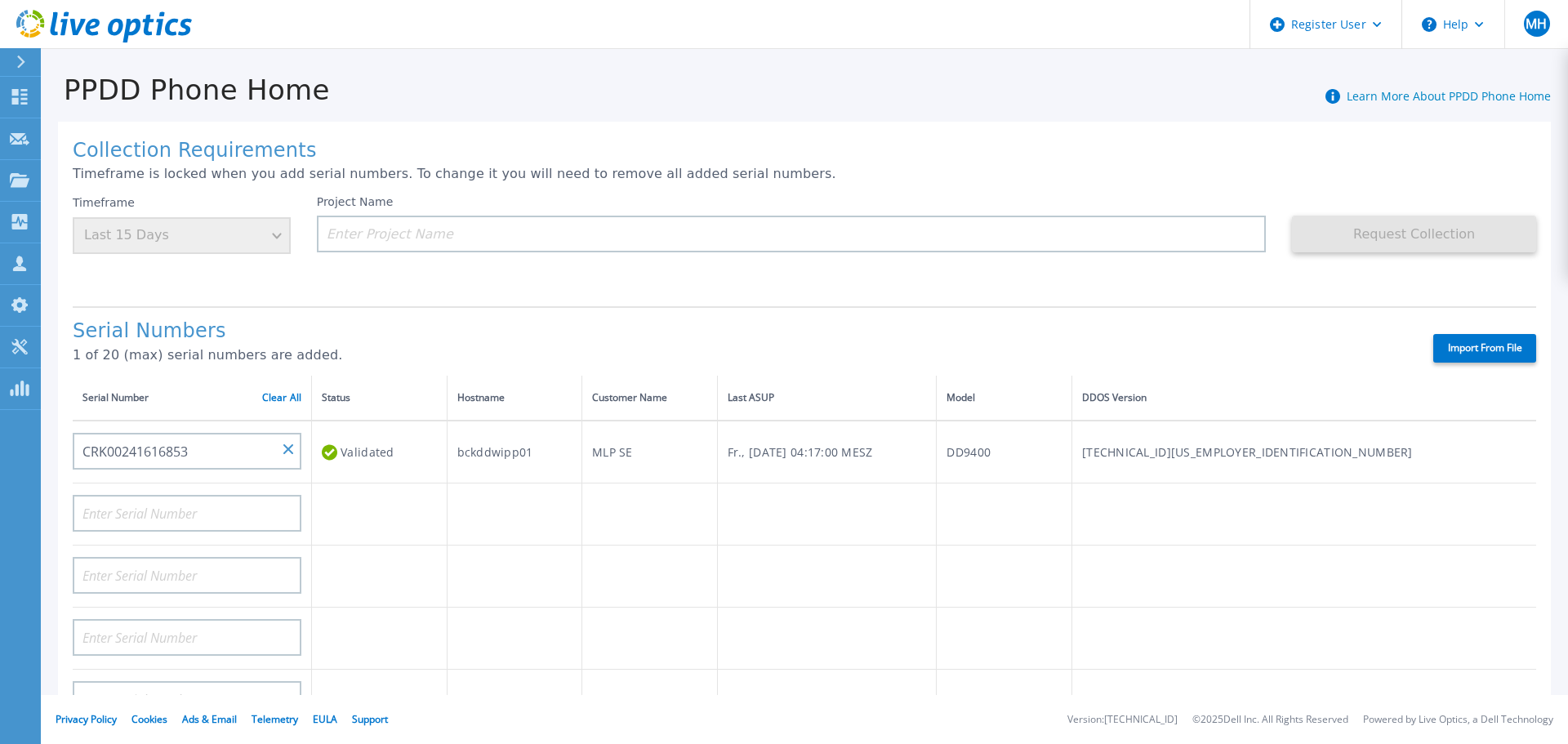
click at [796, 234] on input at bounding box center [792, 234] width 949 height 37
paste input "CRK00241616853"
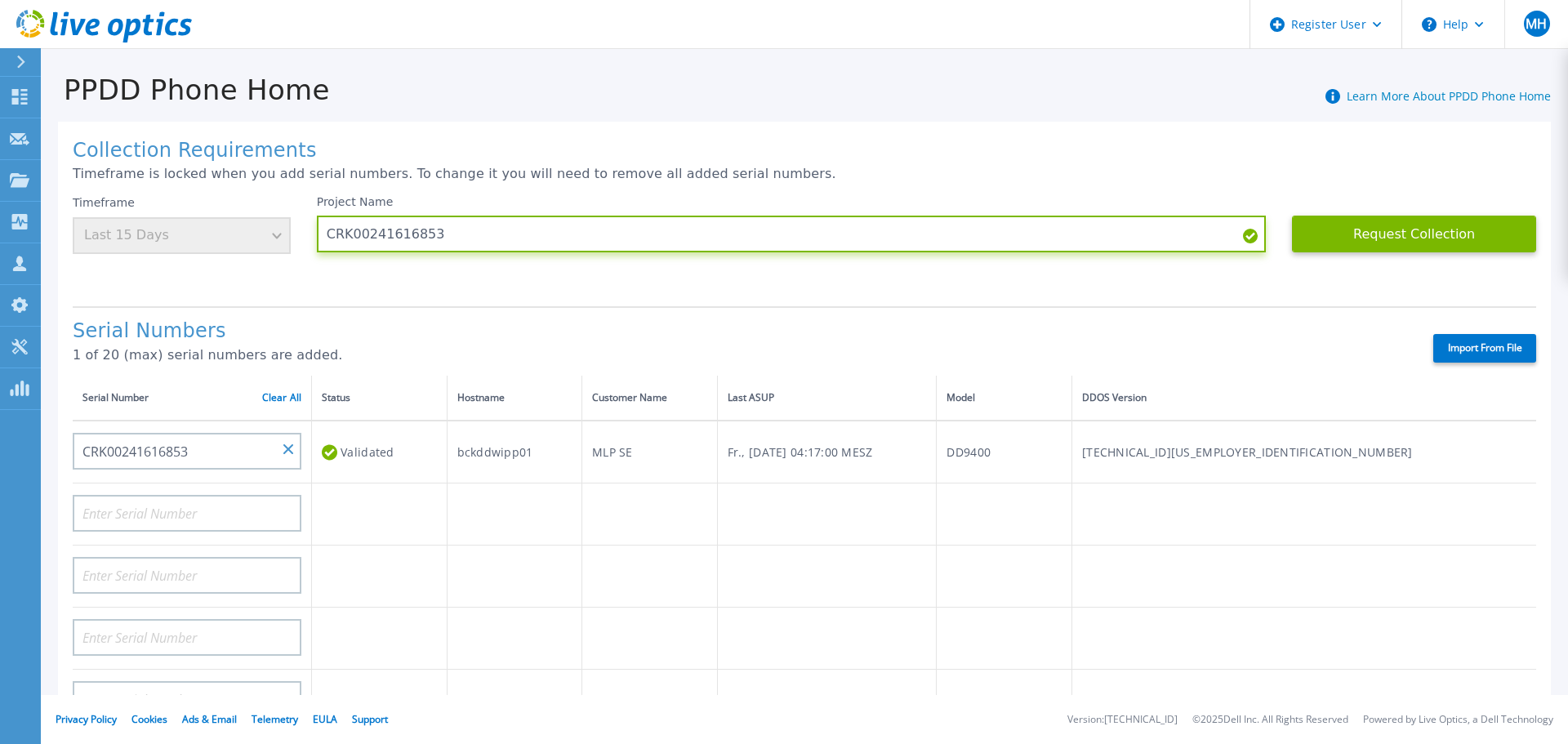
type input "CRK00241616853"
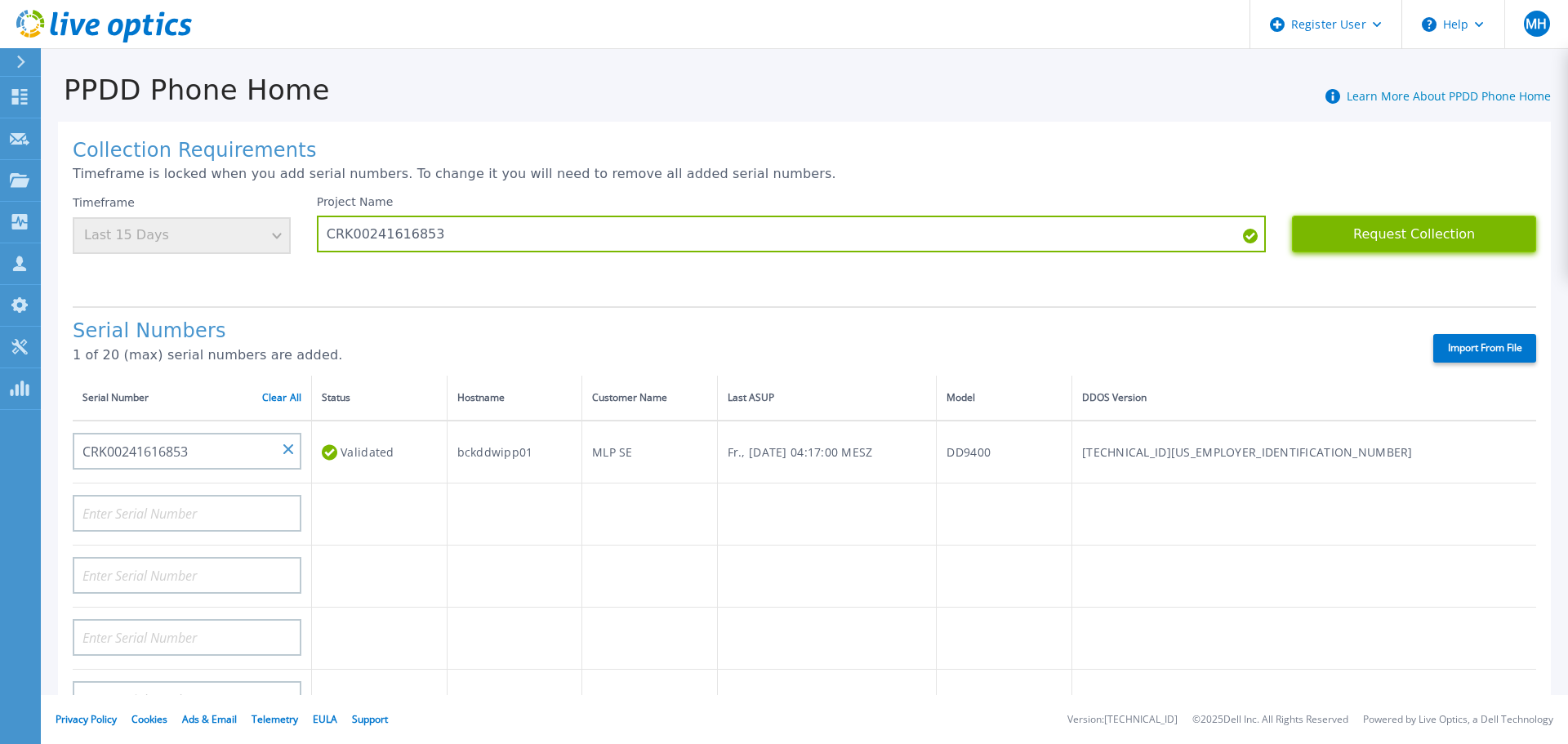
click at [1365, 238] on button "Request Collection" at bounding box center [1414, 234] width 244 height 37
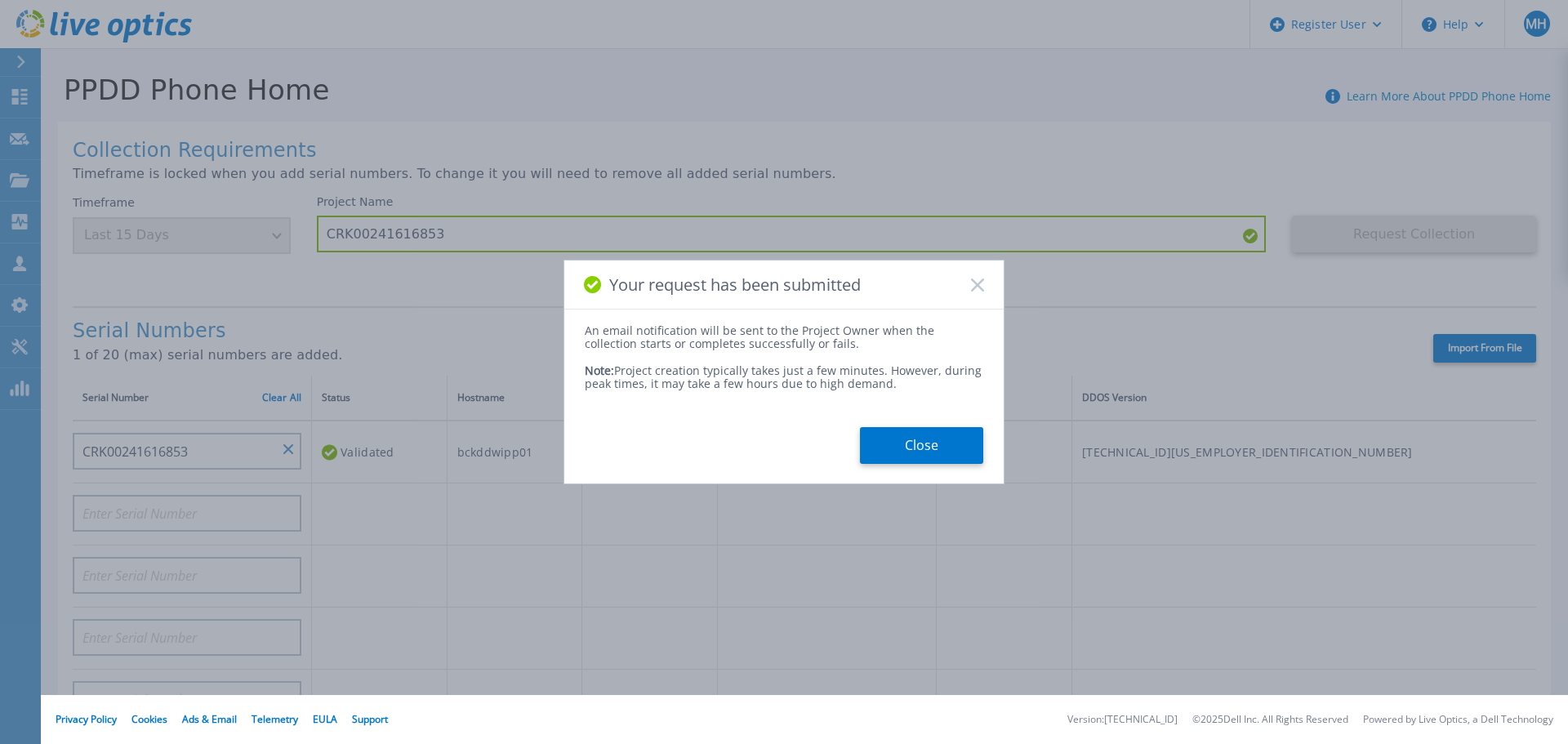
click at [937, 445] on button "Close" at bounding box center [922, 445] width 123 height 37
